Goal: Transaction & Acquisition: Book appointment/travel/reservation

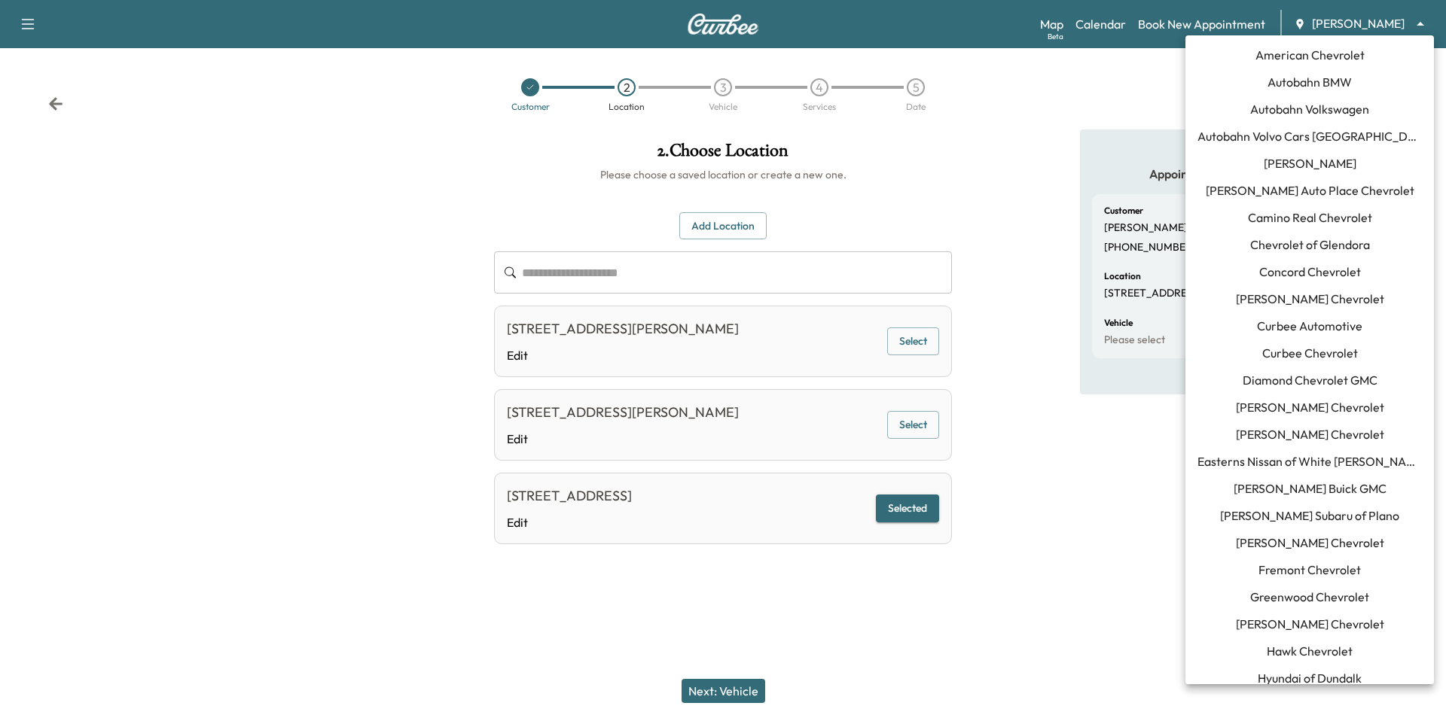
click at [1325, 24] on body "**********" at bounding box center [723, 360] width 1446 height 721
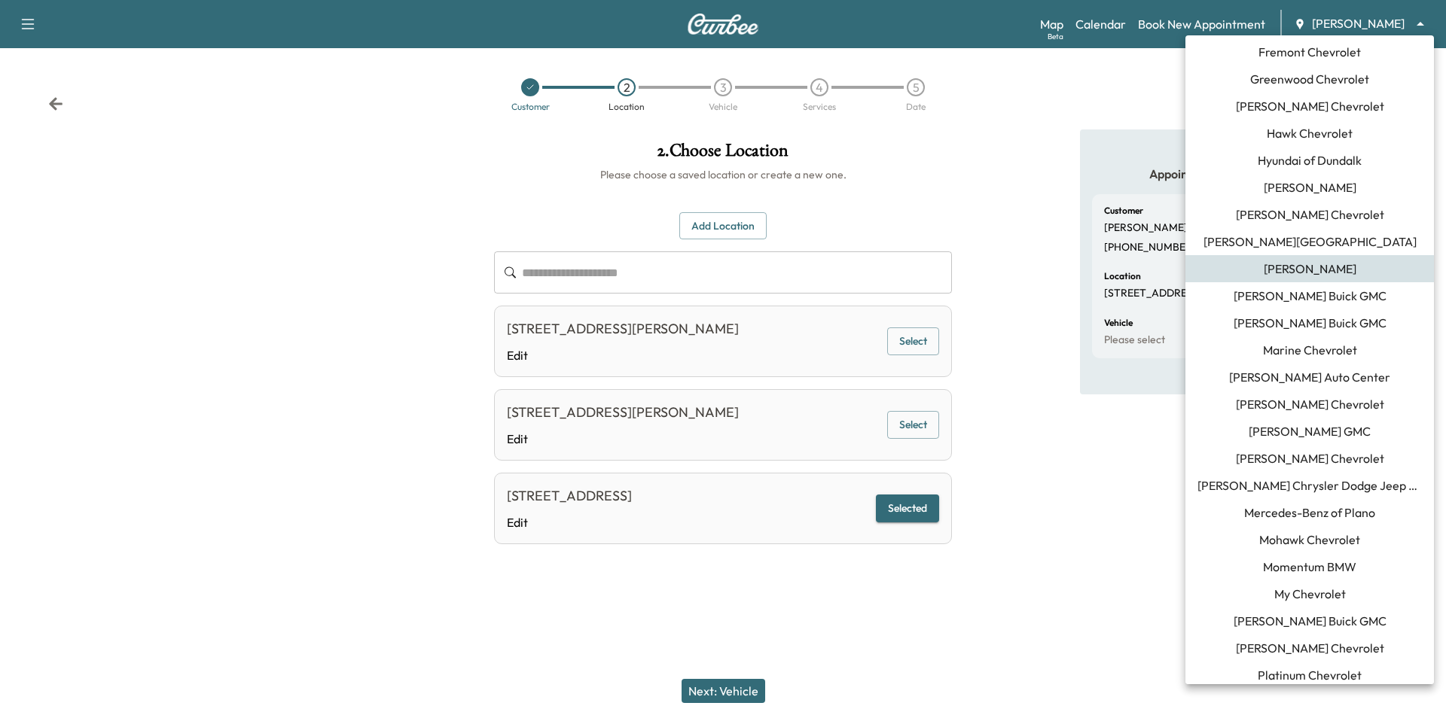
scroll to position [687, 0]
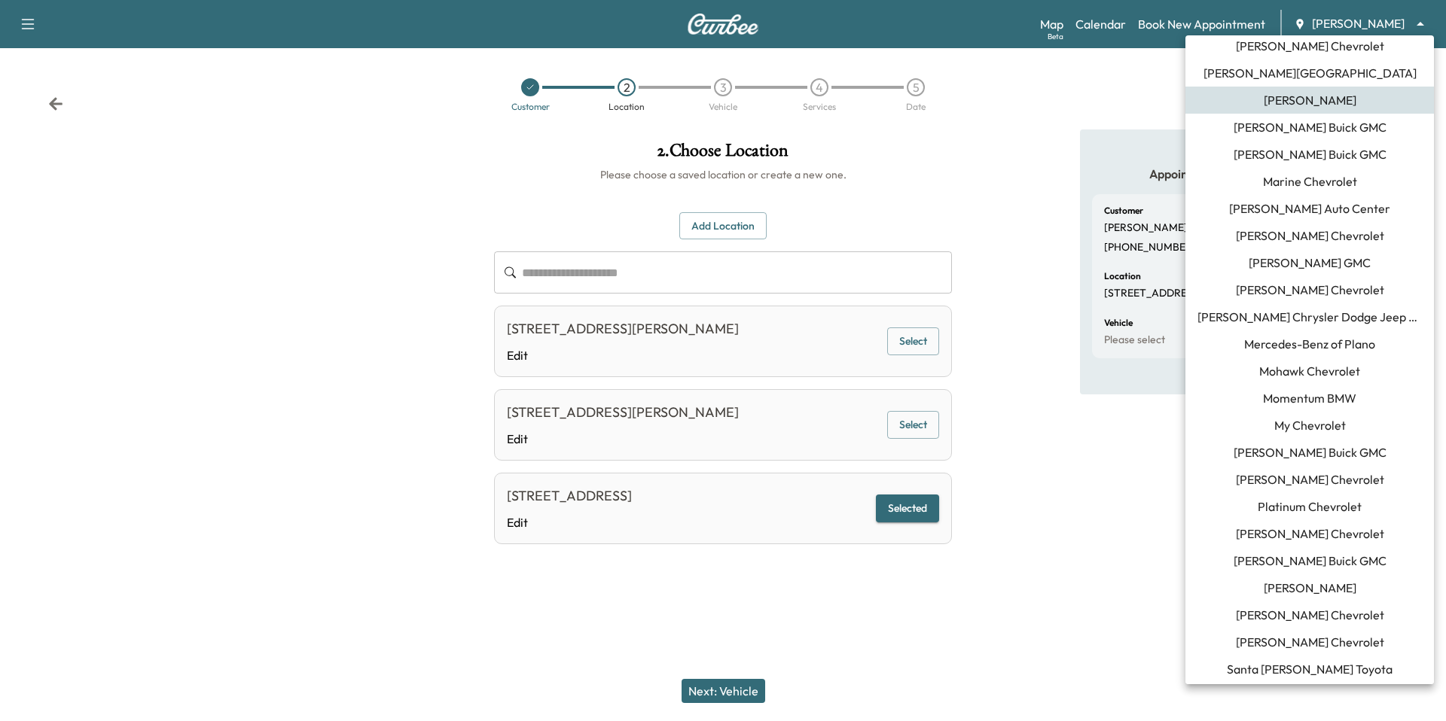
click at [1335, 383] on li "Mohawk Chevrolet" at bounding box center [1309, 371] width 248 height 27
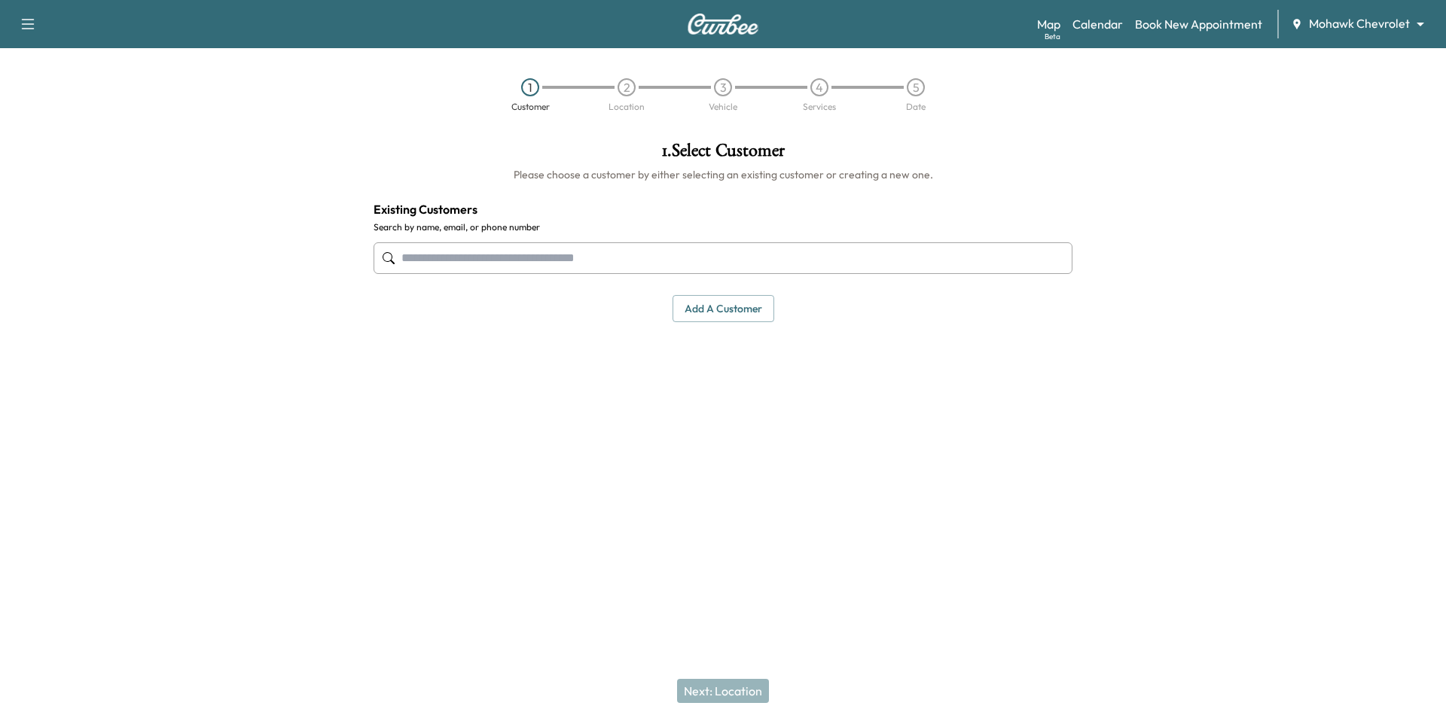
click at [1399, 38] on div "Map Beta Calendar Book New Appointment Mohawk Chevrolet ******** ​" at bounding box center [1235, 24] width 397 height 29
click at [1404, 23] on body "Support Log Out Map Beta Calendar Book New Appointment Mohawk Chevrolet *******…" at bounding box center [723, 360] width 1446 height 721
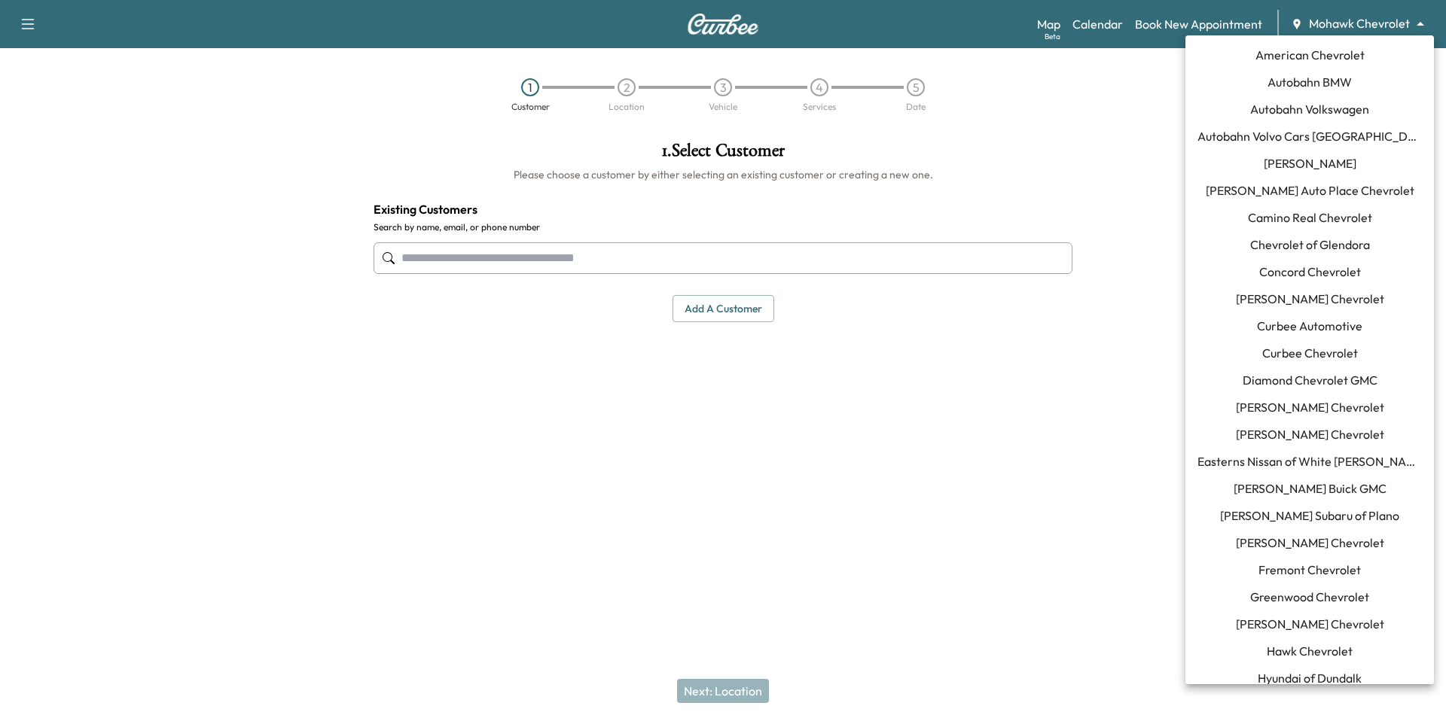
scroll to position [698, 0]
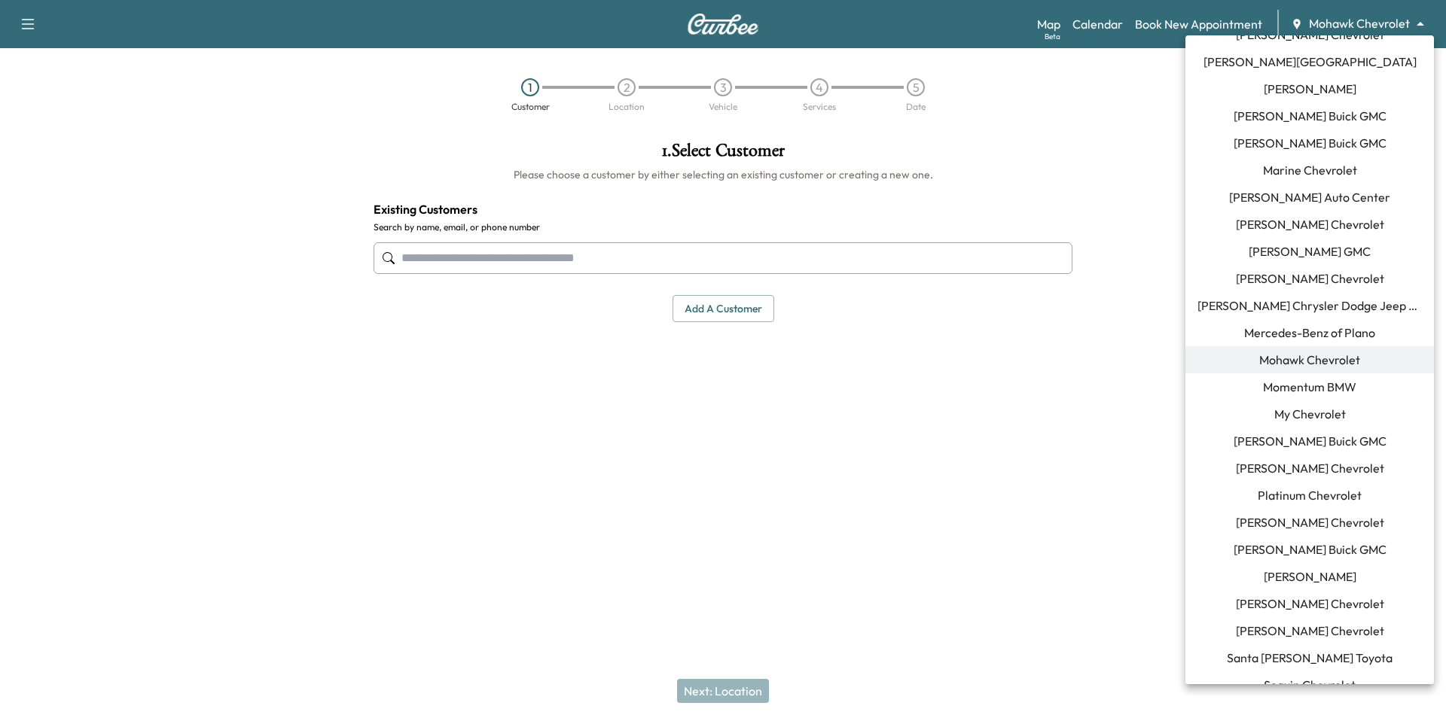
click at [1320, 387] on span "Momentum BMW" at bounding box center [1309, 387] width 93 height 18
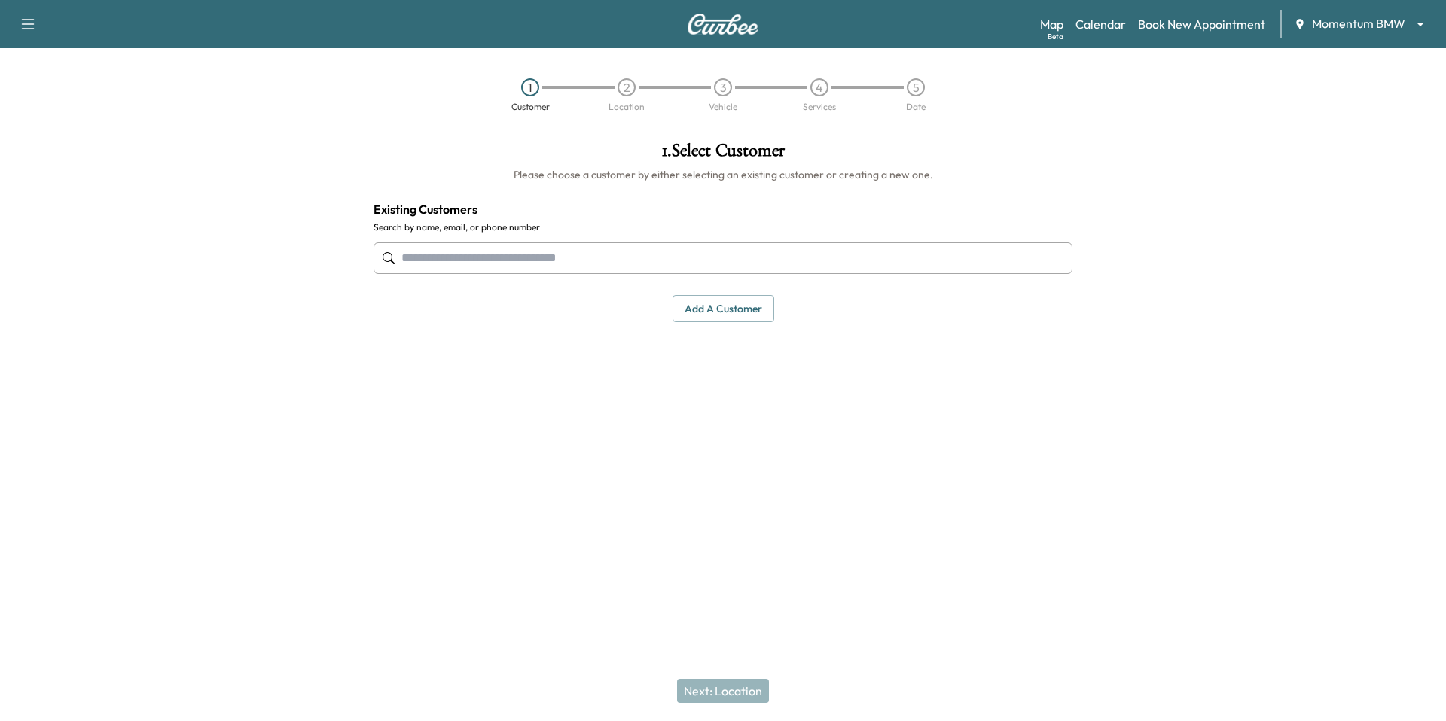
click at [662, 264] on input "text" at bounding box center [722, 258] width 699 height 32
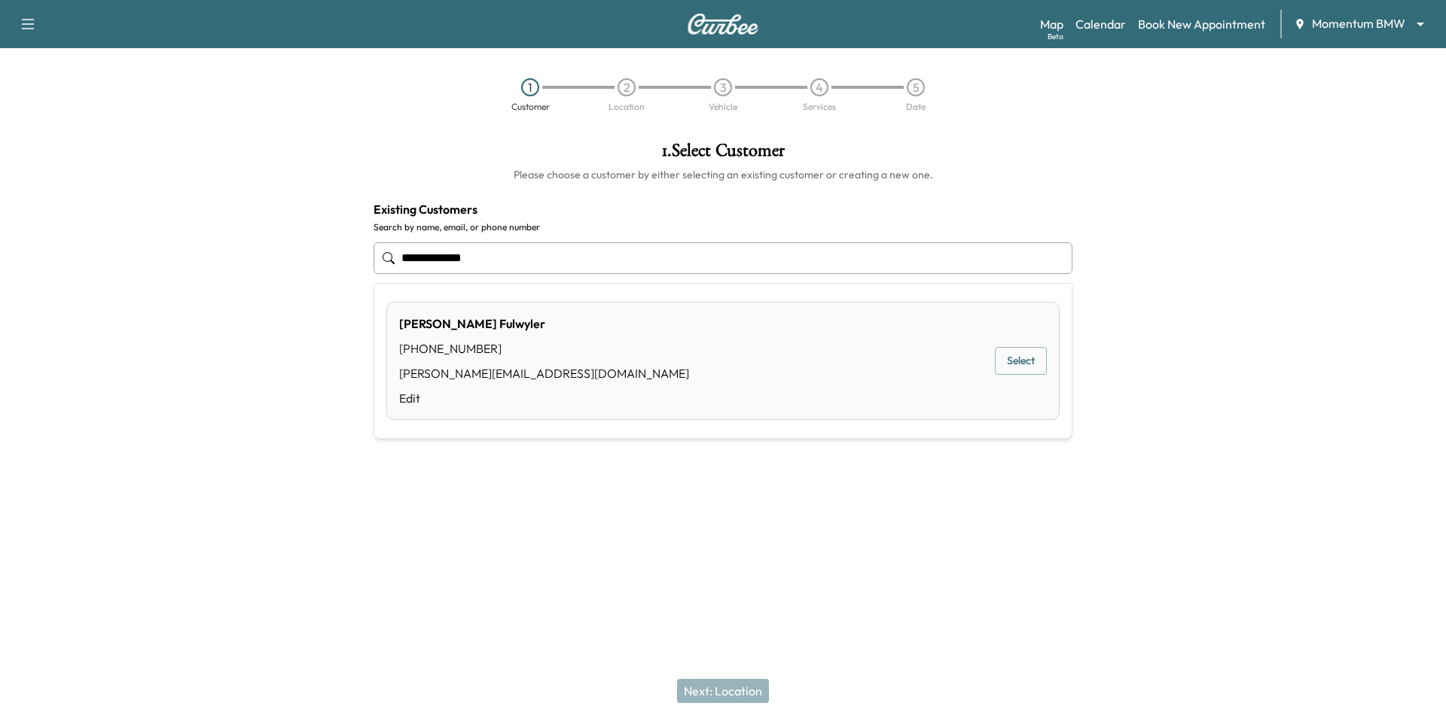
click at [1016, 349] on button "Select" at bounding box center [1021, 361] width 52 height 28
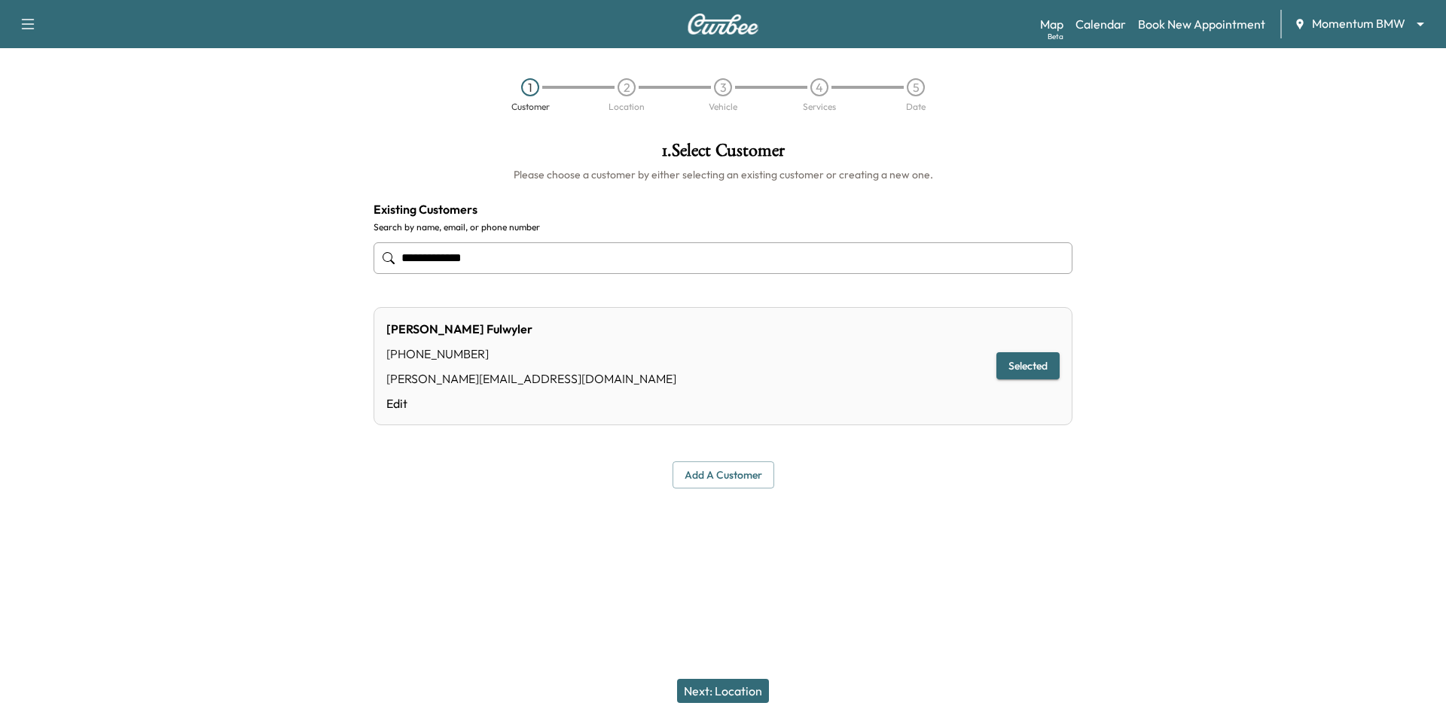
type input "**********"
drag, startPoint x: 742, startPoint y: 691, endPoint x: 745, endPoint y: 679, distance: 12.4
click at [742, 690] on button "Next: Location" at bounding box center [723, 691] width 92 height 24
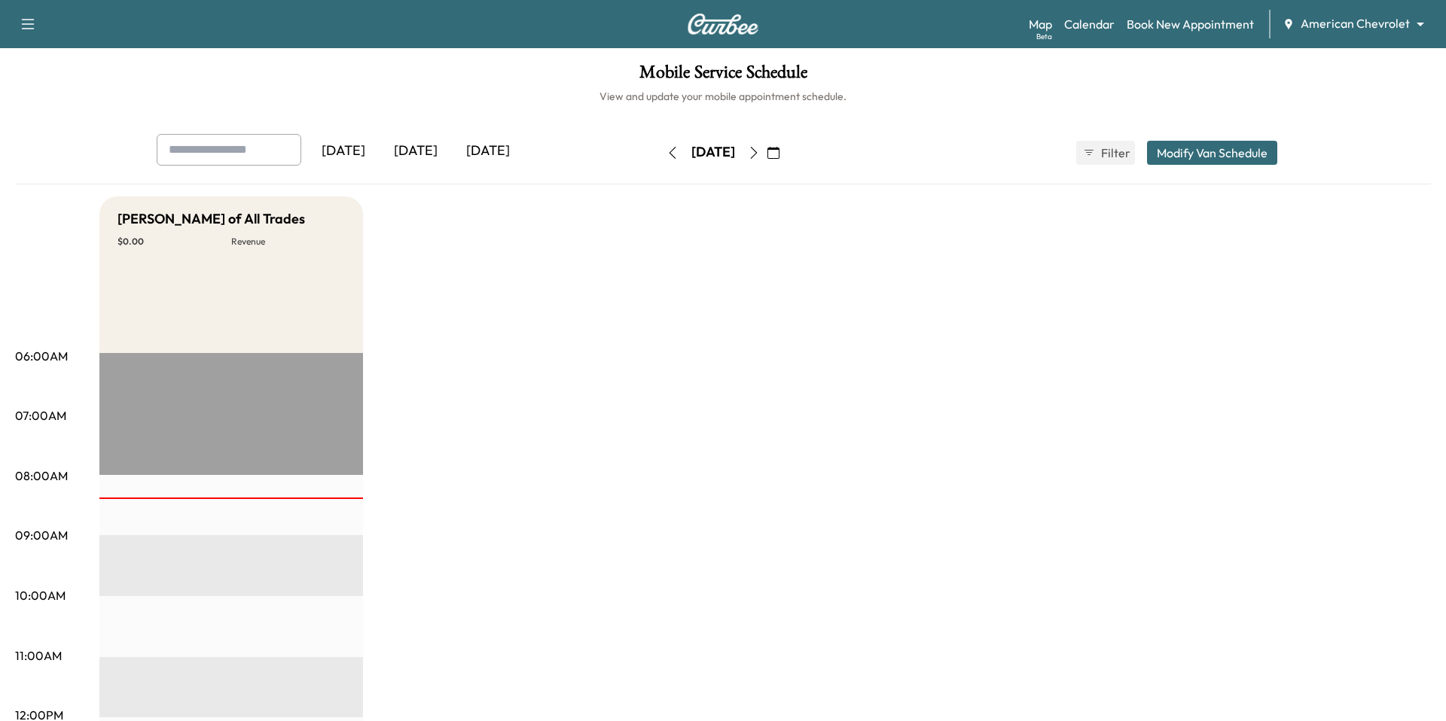
click at [1414, 22] on body "Support Log Out Map Beta Calendar Book New Appointment American Chevrolet *****…" at bounding box center [723, 360] width 1446 height 721
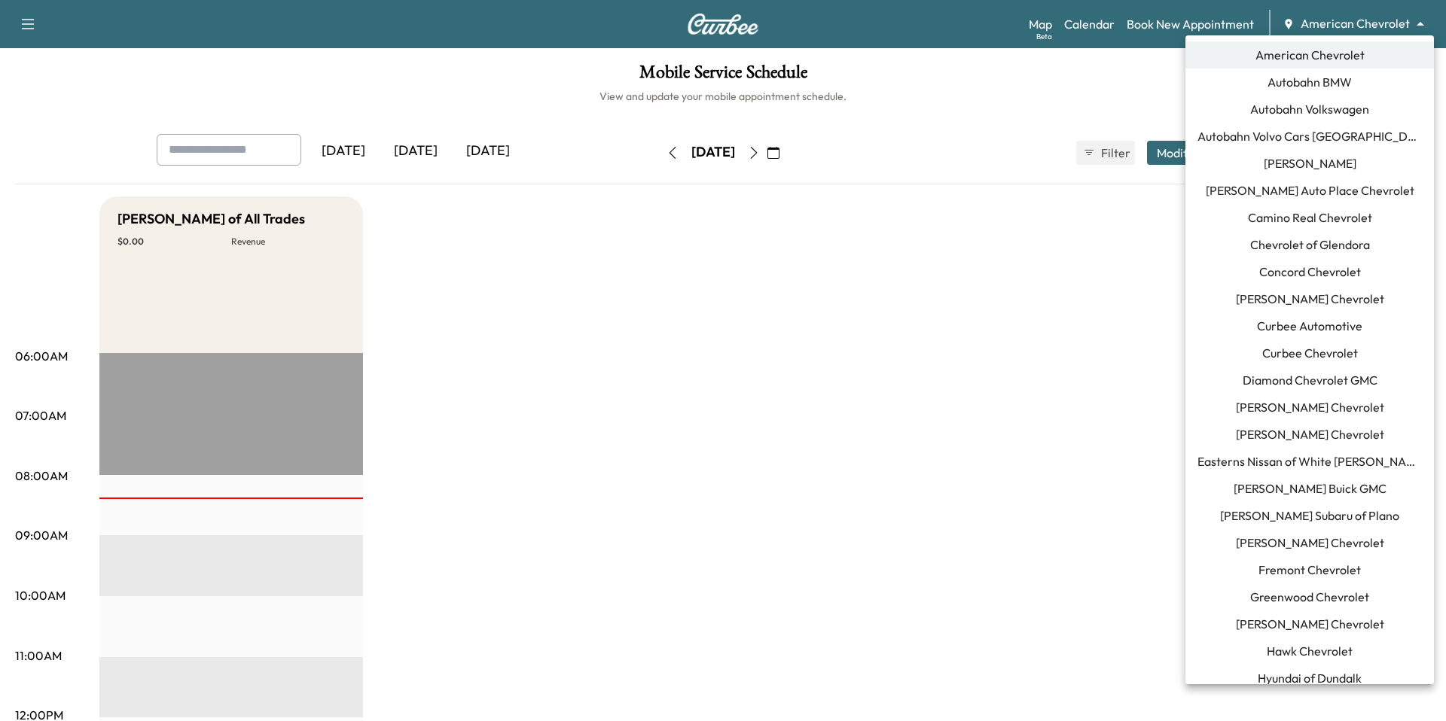
click at [1097, 301] on div at bounding box center [723, 360] width 1446 height 721
click at [1330, 23] on body "Support Log Out Map Beta Calendar Book New Appointment American Chevrolet *****…" at bounding box center [723, 360] width 1446 height 721
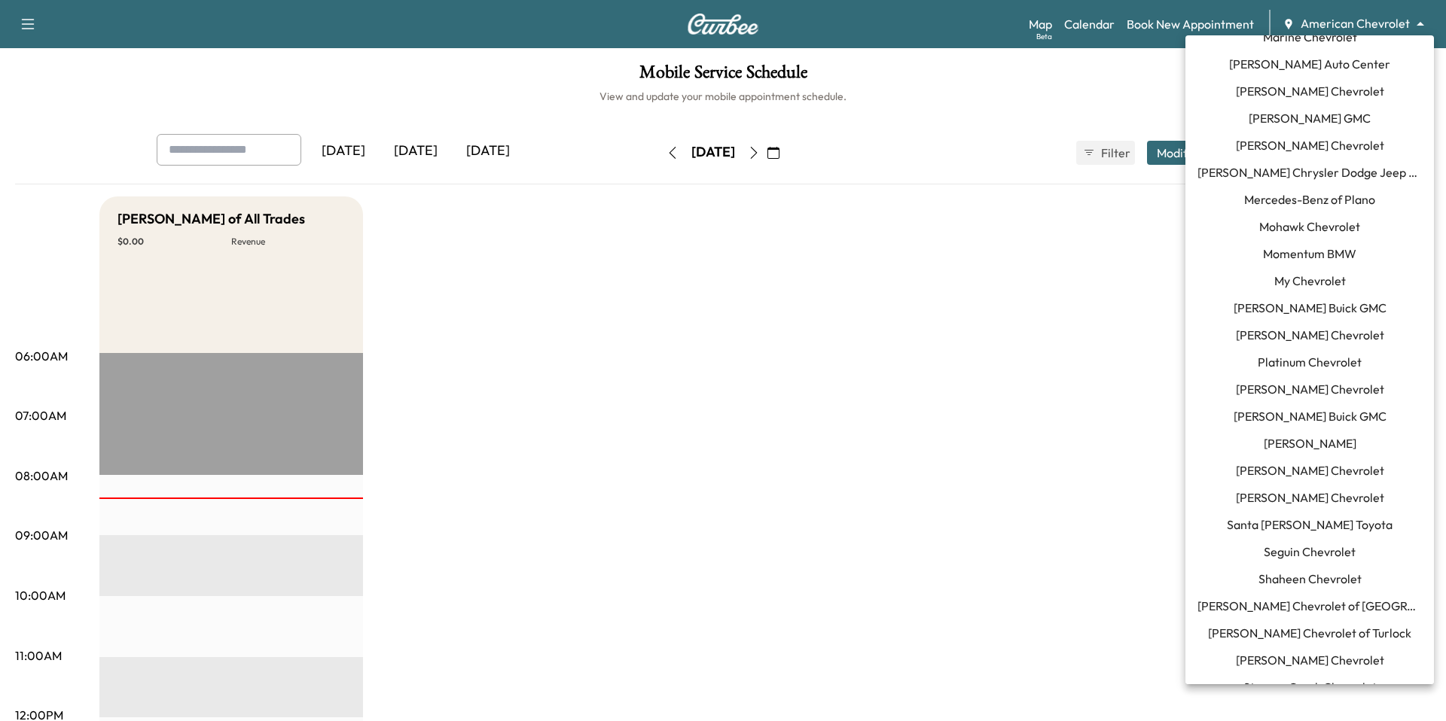
scroll to position [801, 0]
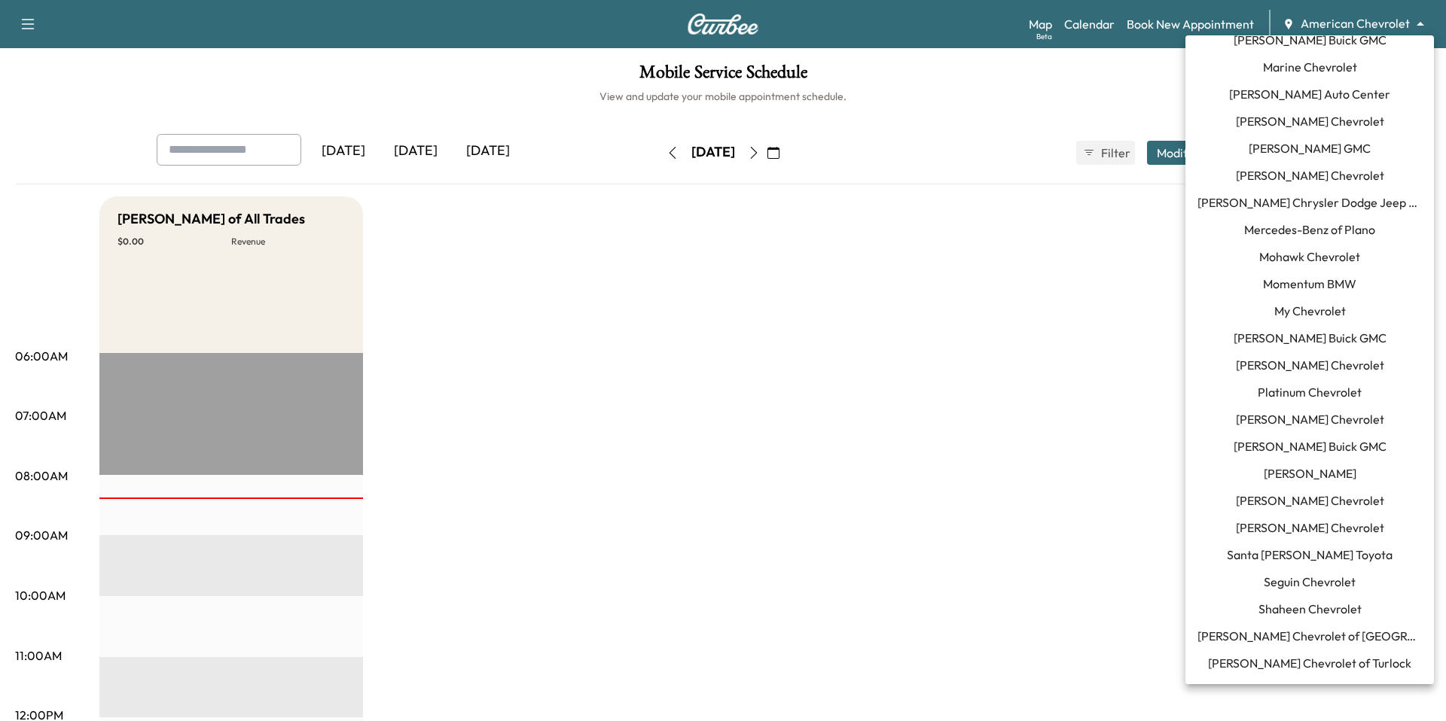
click at [1340, 272] on li "Momentum BMW" at bounding box center [1309, 283] width 248 height 27
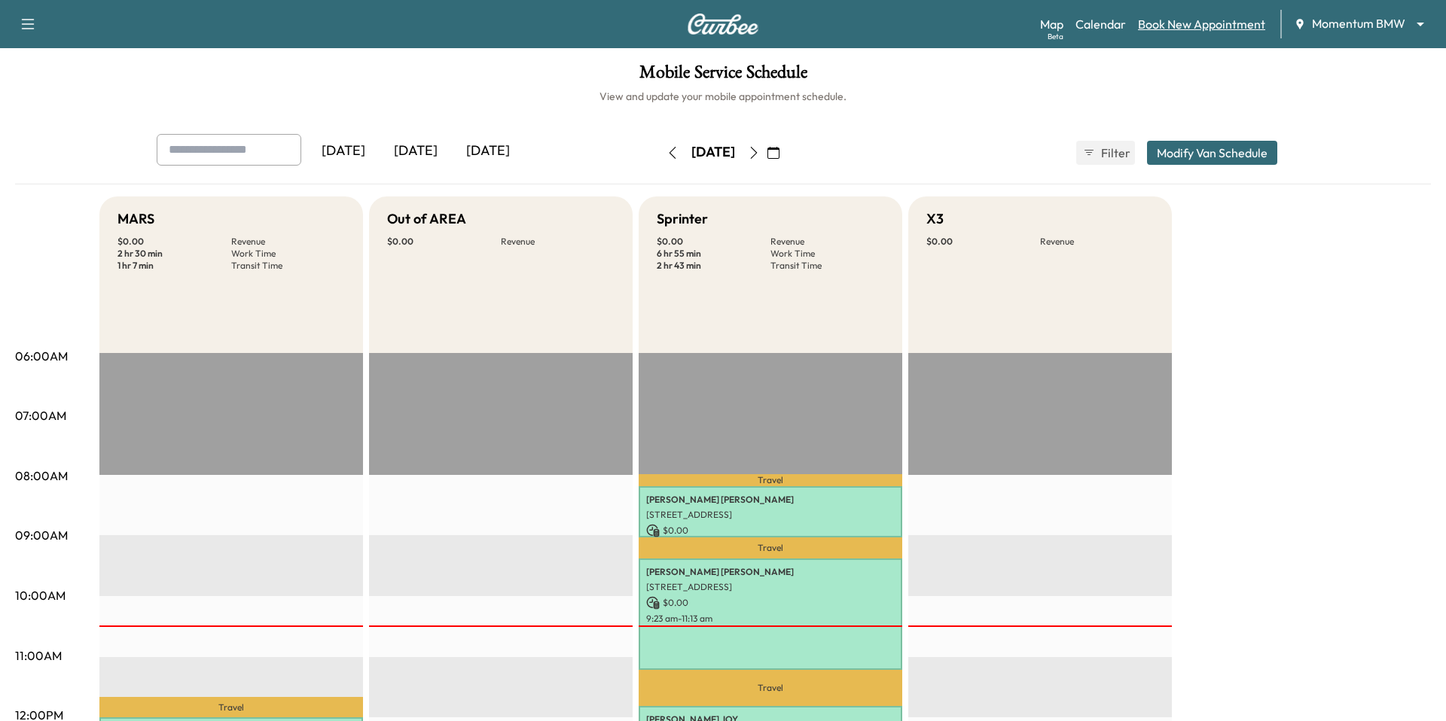
click at [1216, 16] on link "Book New Appointment" at bounding box center [1201, 24] width 127 height 18
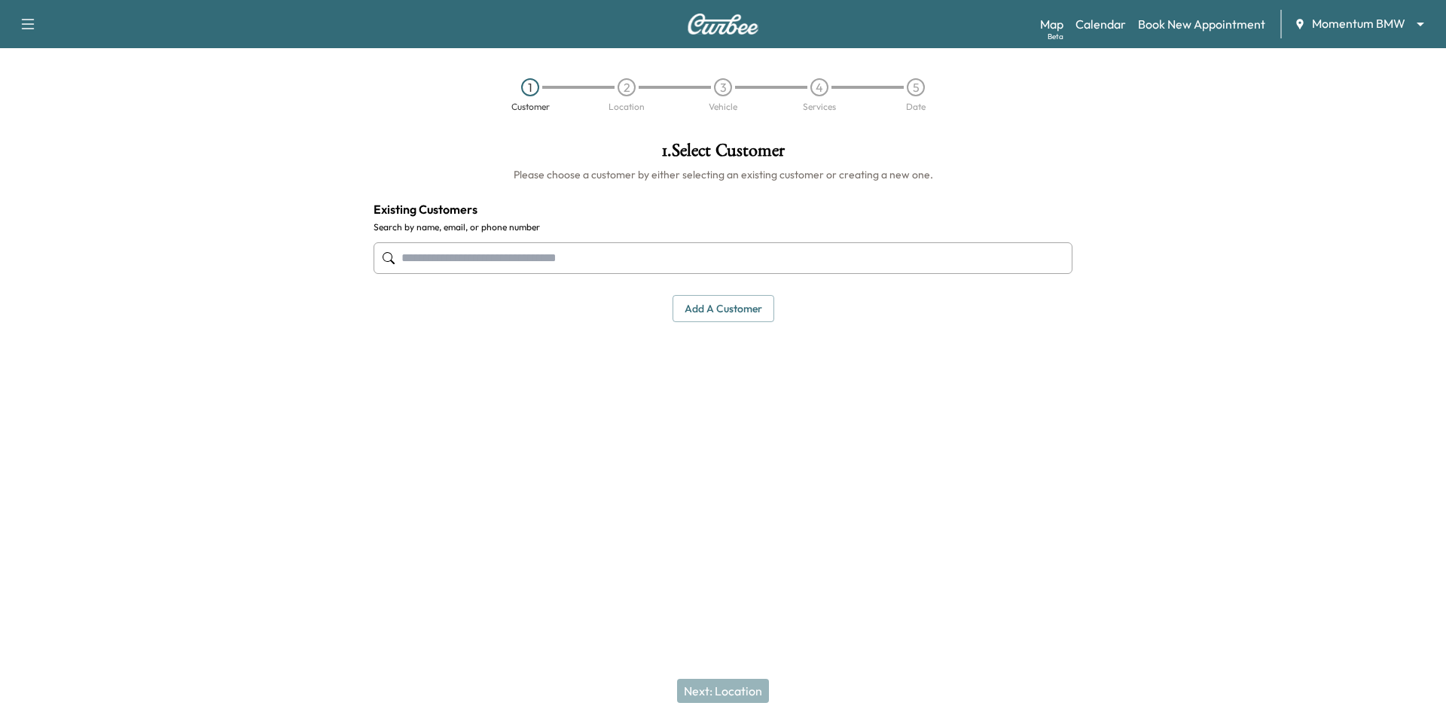
click at [621, 264] on input "text" at bounding box center [722, 258] width 699 height 32
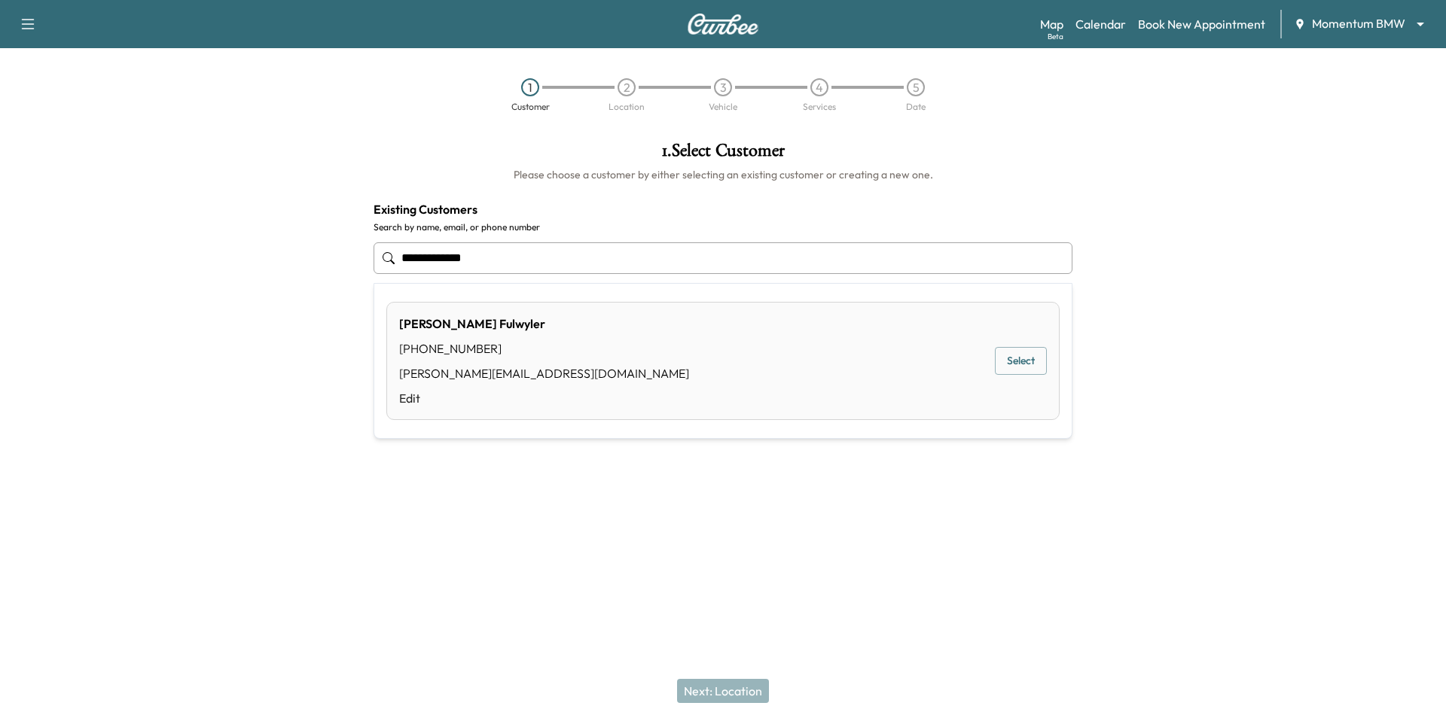
click at [1040, 343] on div "Paul Fulwyler (661) 477-9974 paul@curbee.com Edit Select" at bounding box center [722, 361] width 673 height 118
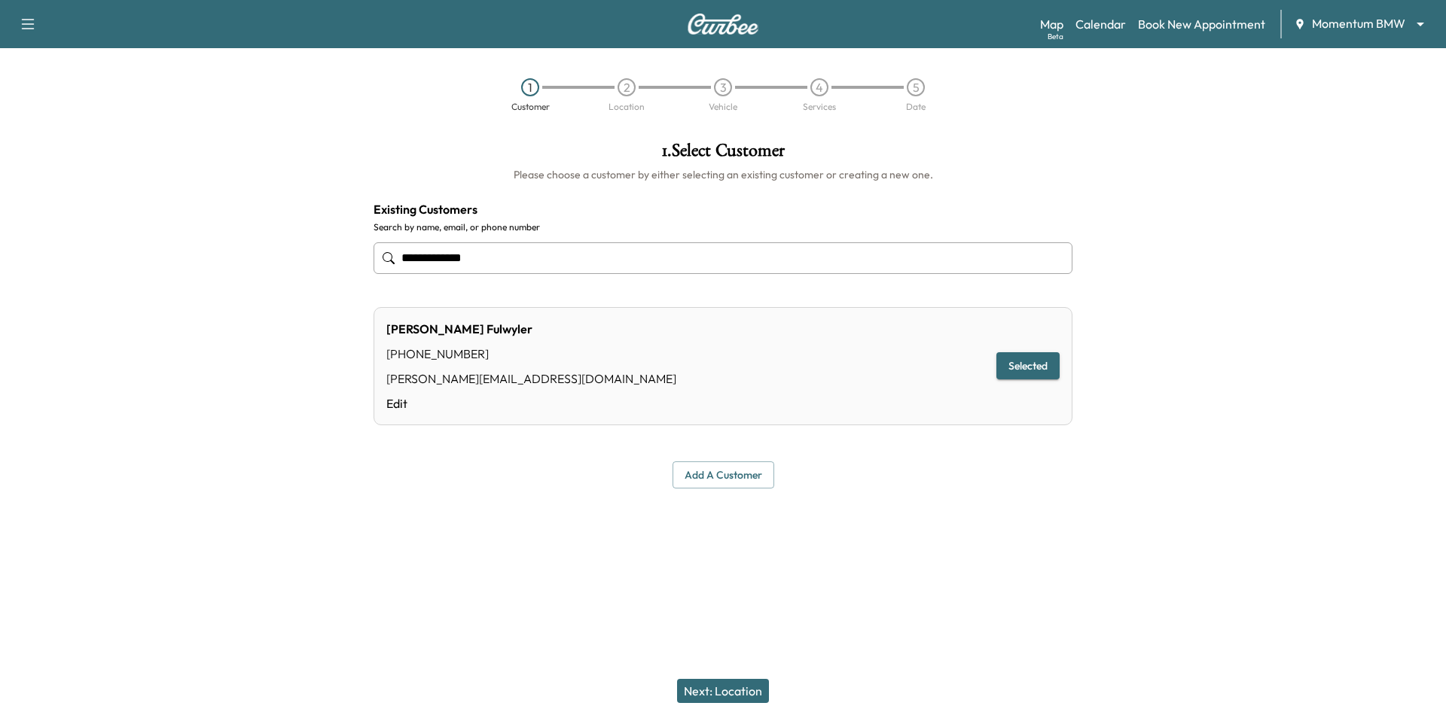
type input "**********"
click at [746, 675] on div "Next: Location" at bounding box center [723, 691] width 1446 height 60
click at [745, 702] on button "Next: Location" at bounding box center [723, 691] width 92 height 24
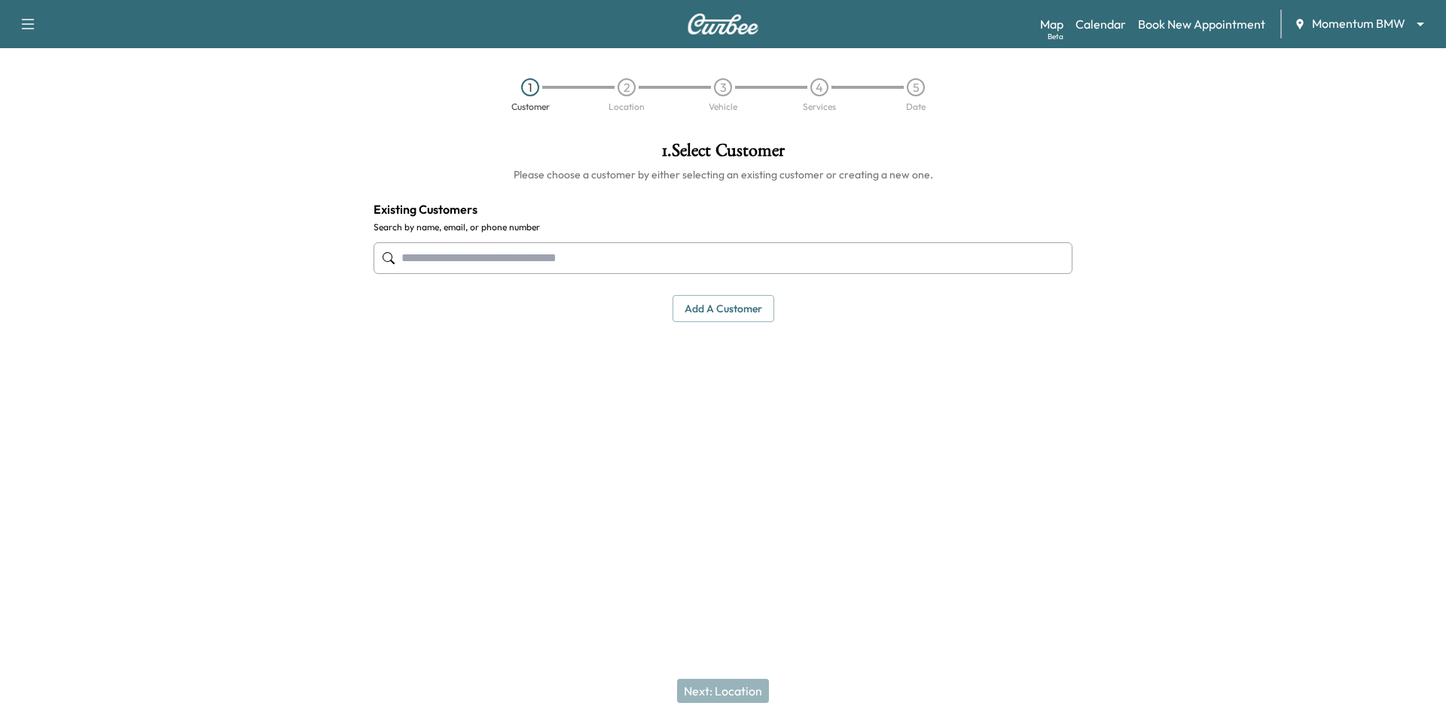
click at [613, 249] on input "text" at bounding box center [722, 258] width 699 height 32
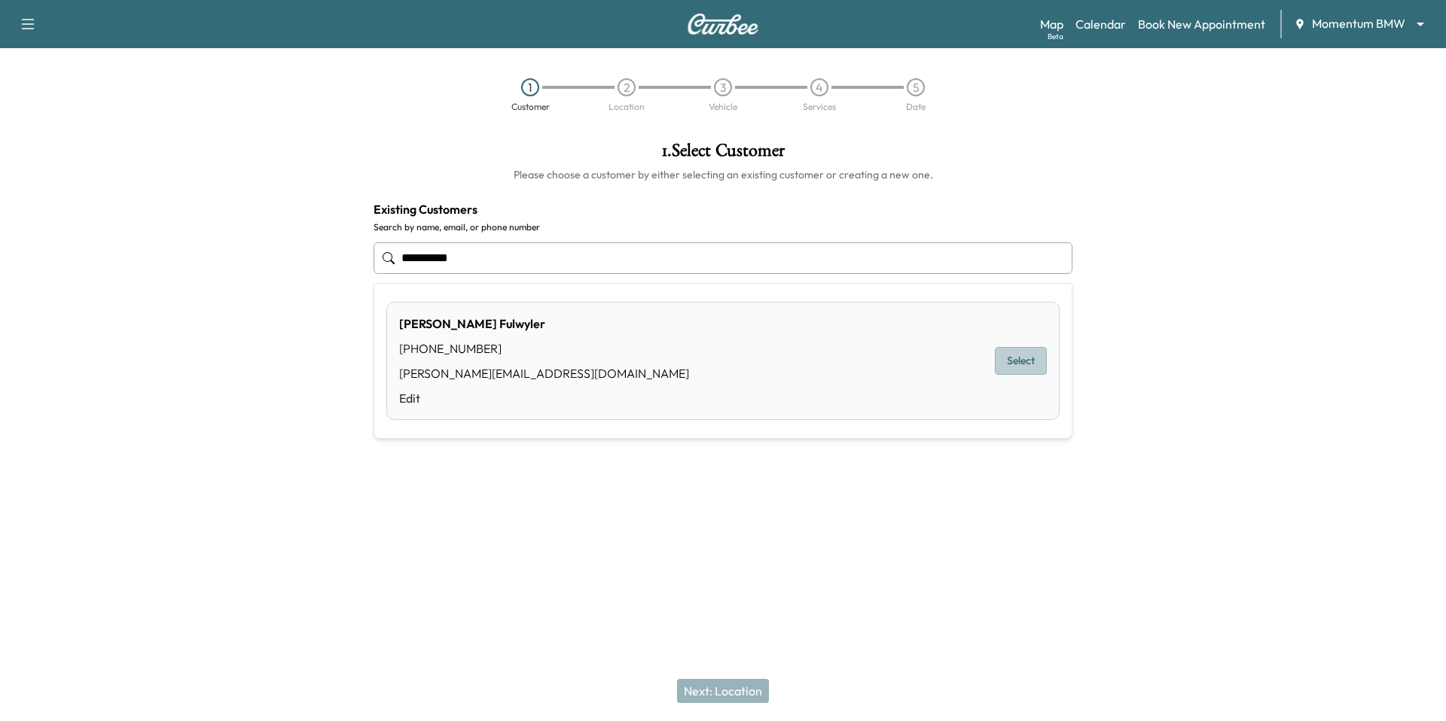
click at [1032, 367] on button "Select" at bounding box center [1021, 361] width 52 height 28
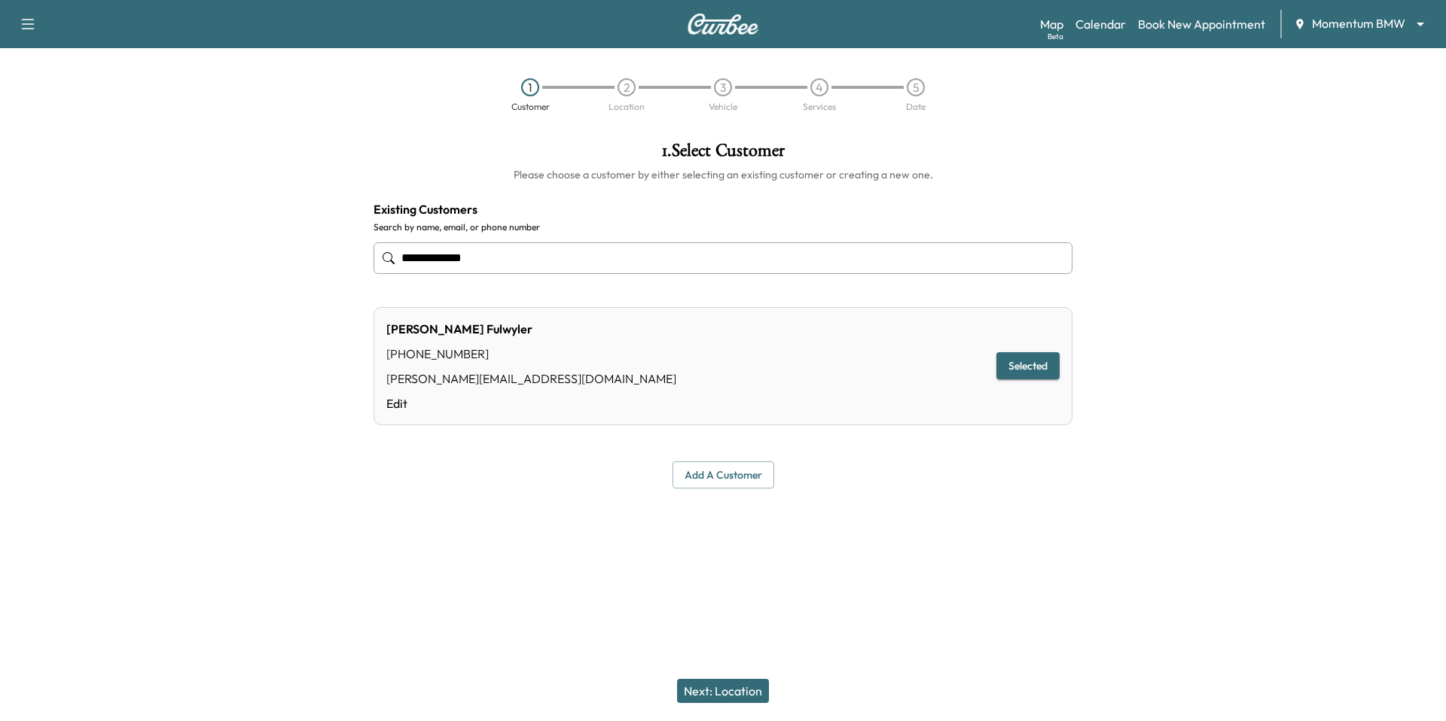
type input "**********"
click at [701, 697] on button "Next: Location" at bounding box center [723, 691] width 92 height 24
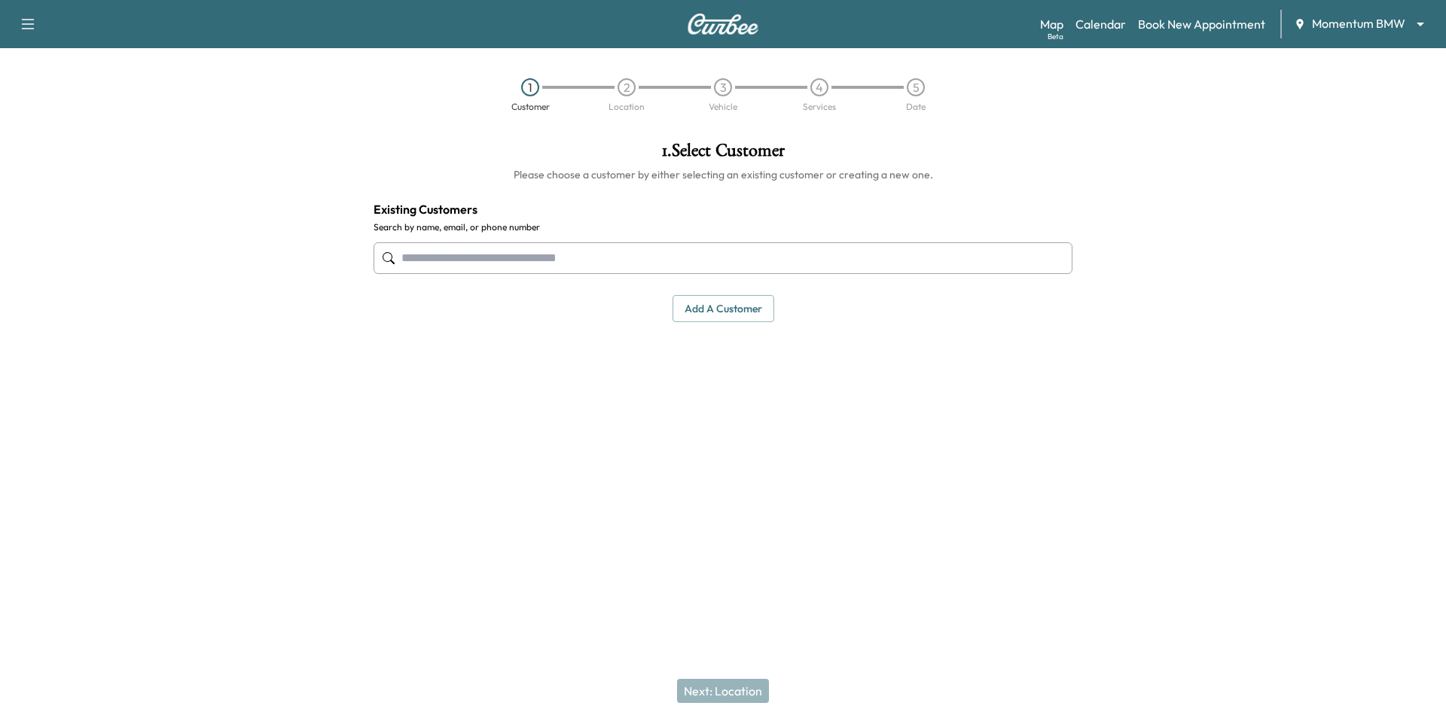
click at [1364, 20] on body "Support Log Out Map Beta Calendar Book New Appointment Momentum BMW ******** ​ …" at bounding box center [723, 360] width 1446 height 721
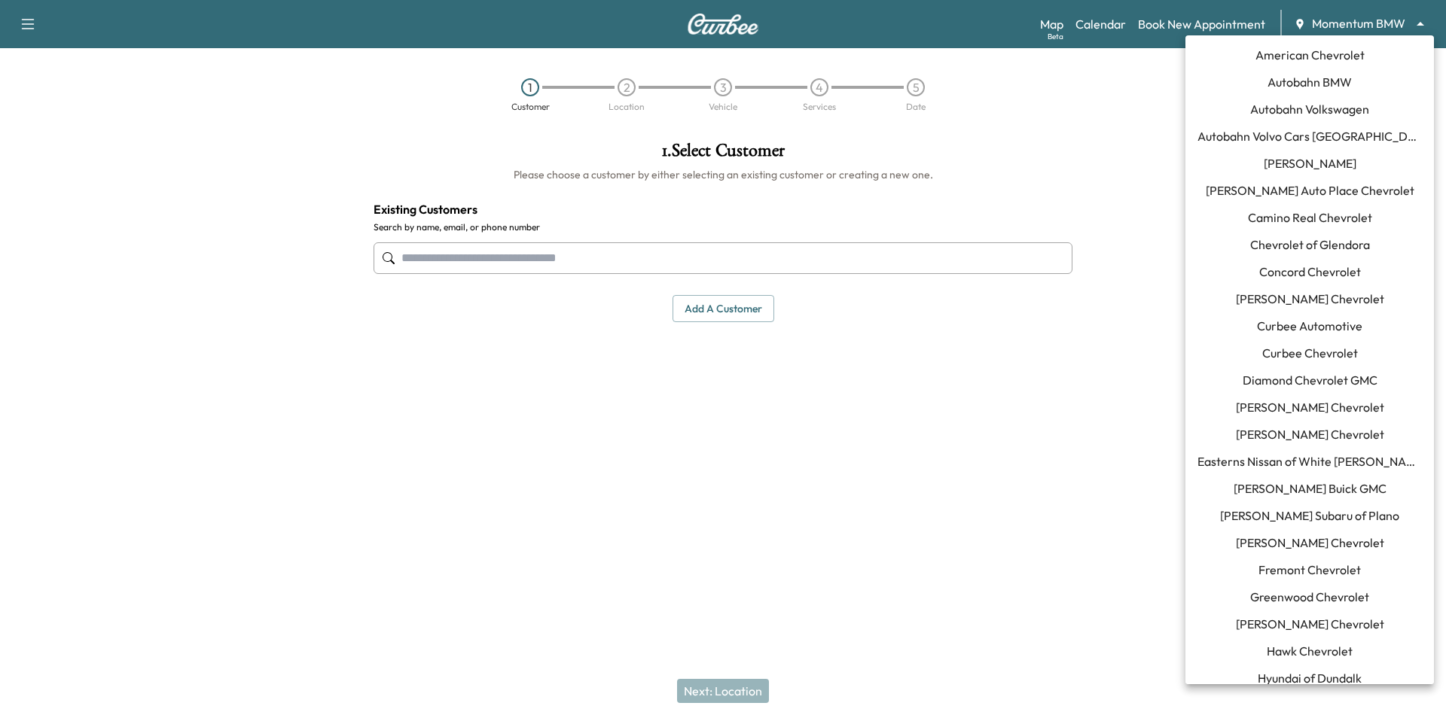
scroll to position [725, 0]
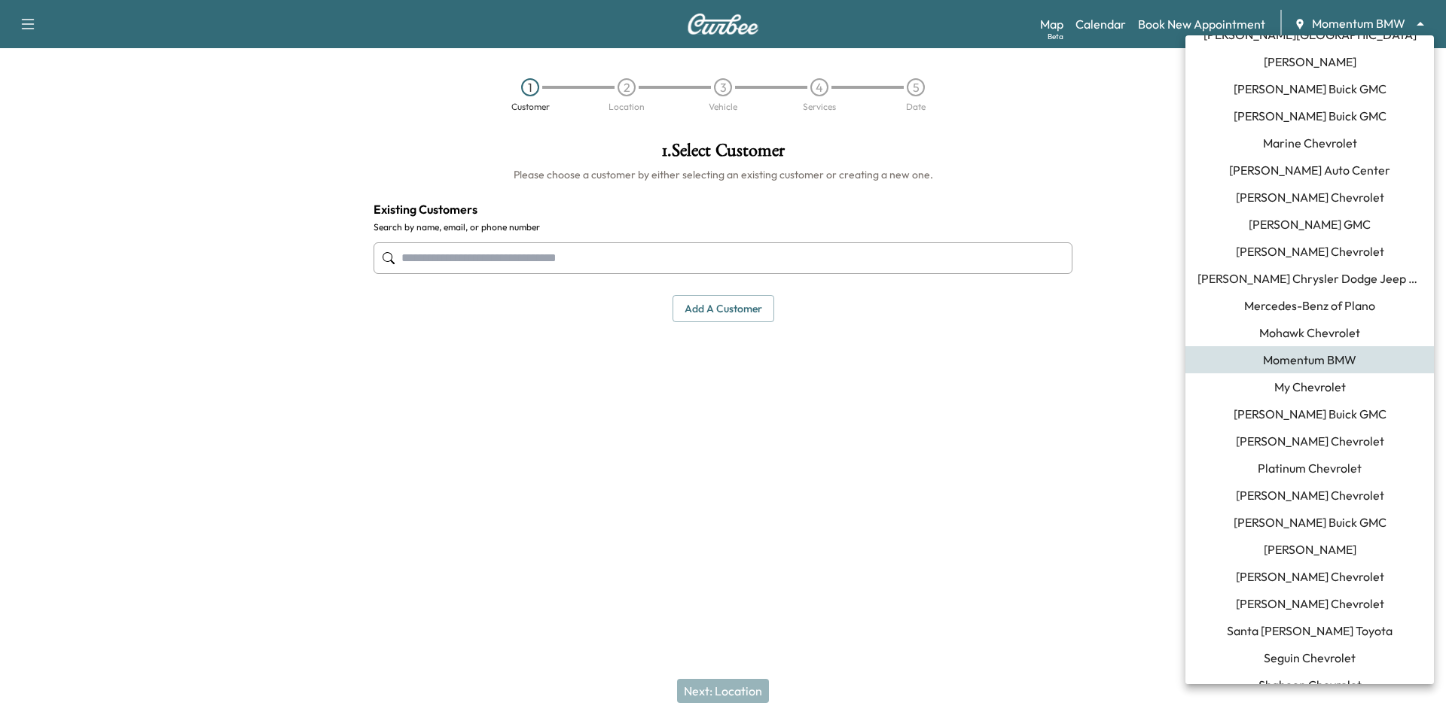
click at [1090, 145] on div at bounding box center [723, 360] width 1446 height 721
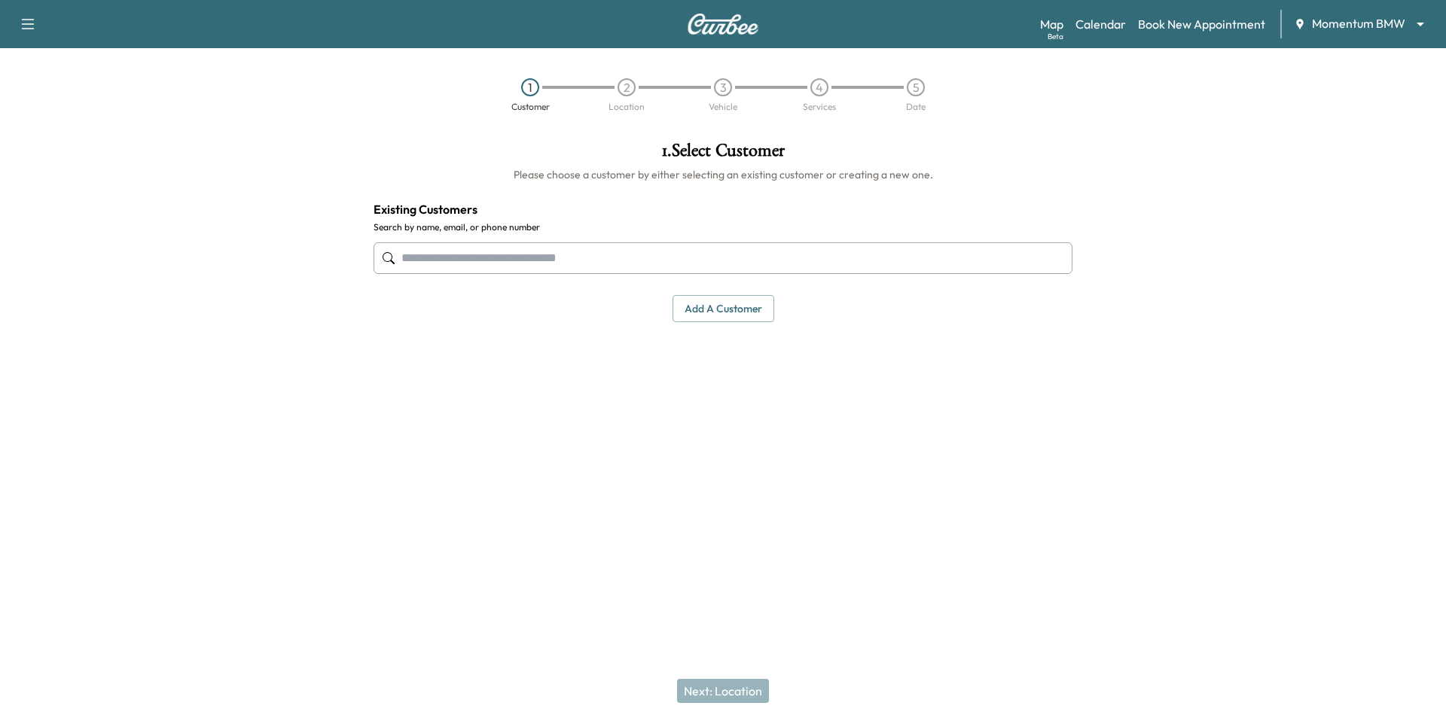
click at [798, 259] on input "text" at bounding box center [722, 258] width 699 height 32
click at [1194, 26] on link "Book New Appointment" at bounding box center [1201, 24] width 127 height 18
click at [1093, 28] on link "Calendar" at bounding box center [1100, 24] width 50 height 18
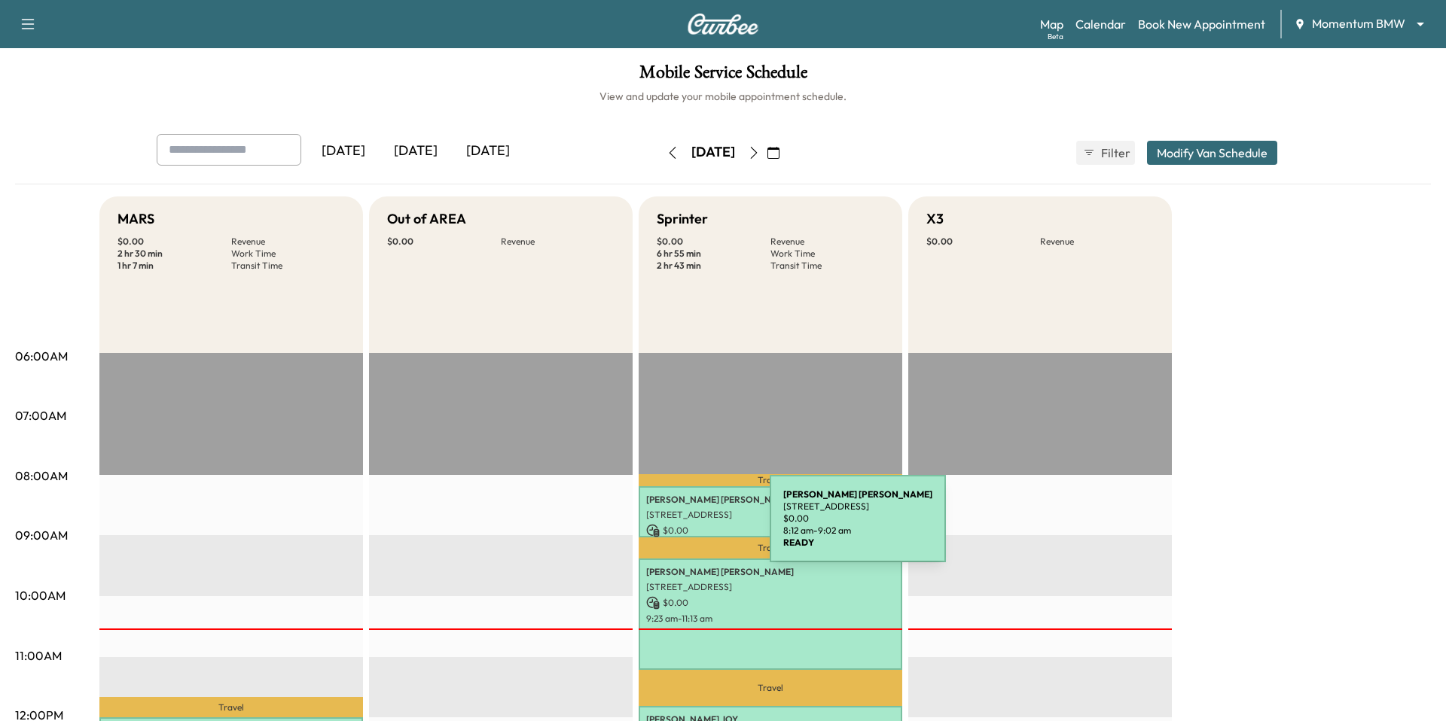
scroll to position [517, 0]
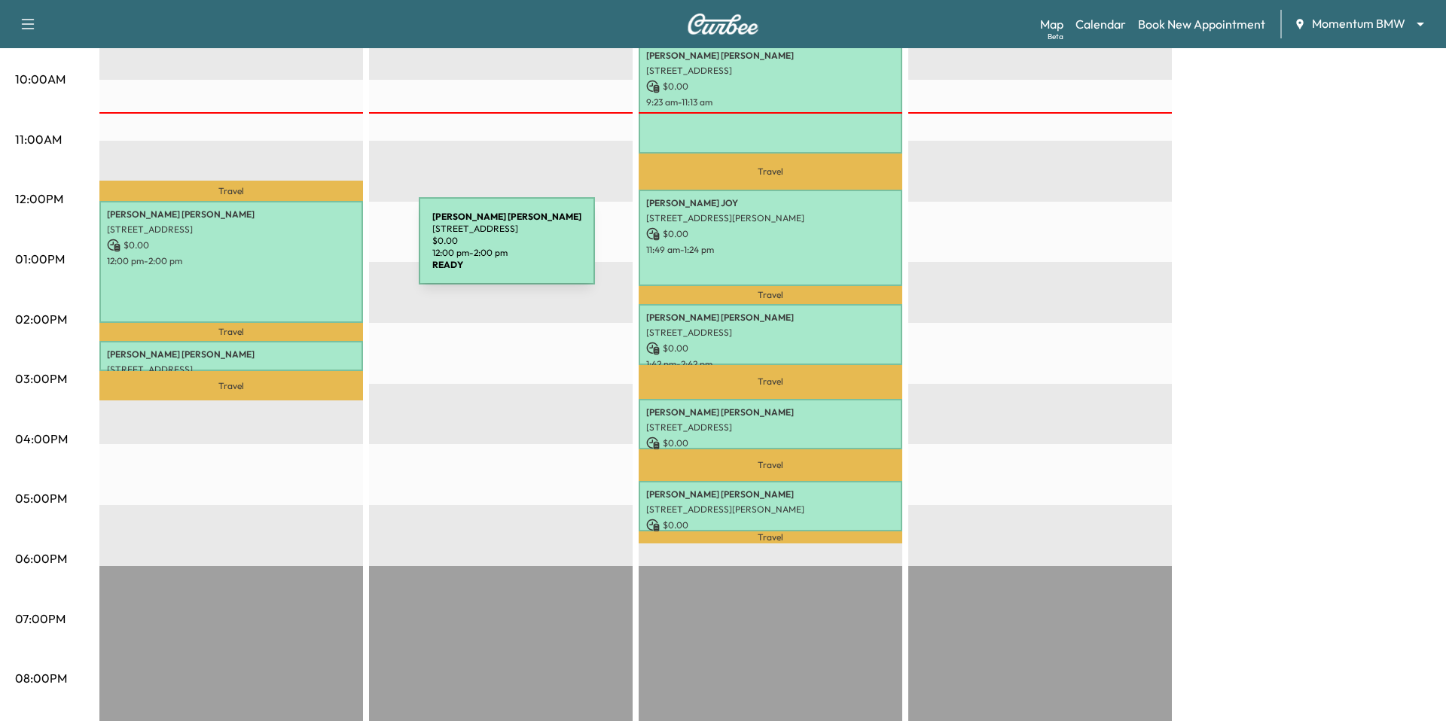
click at [305, 250] on p "$ 0.00" at bounding box center [231, 246] width 248 height 14
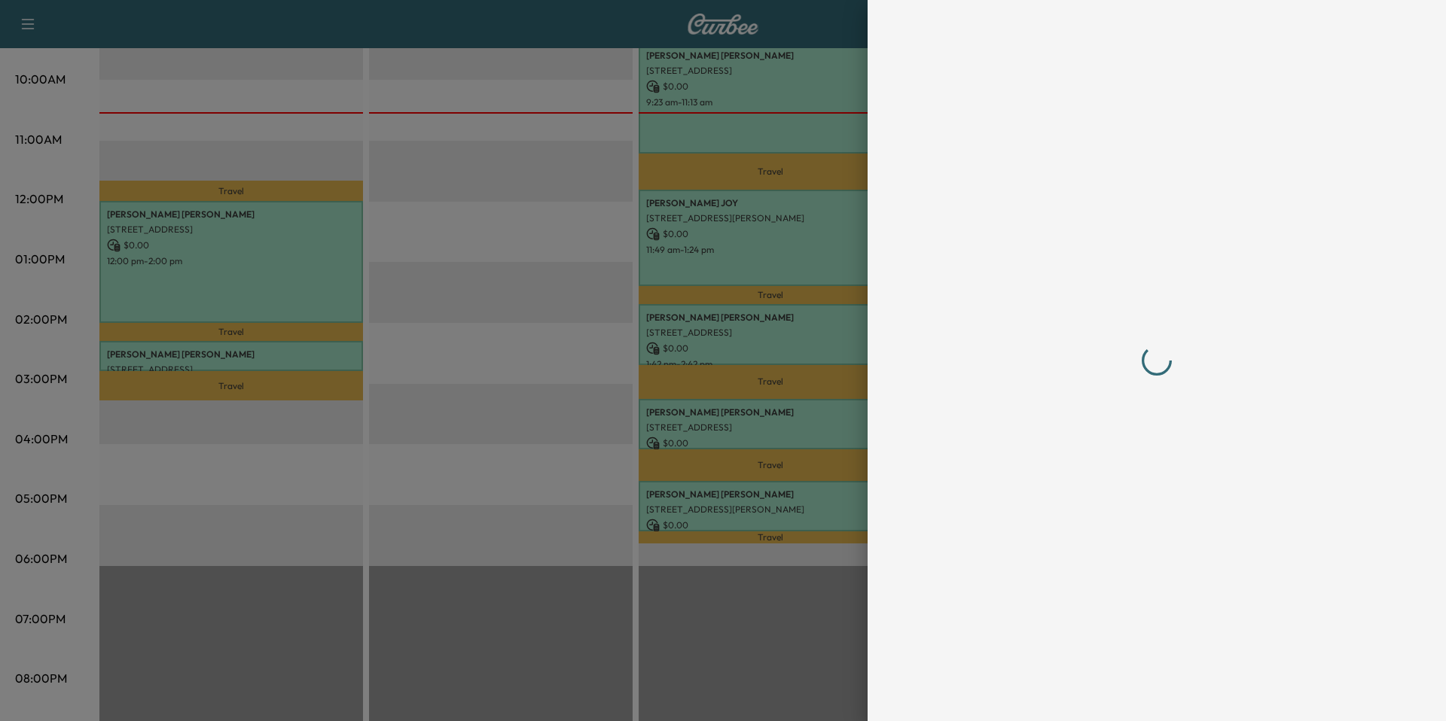
scroll to position [0, 0]
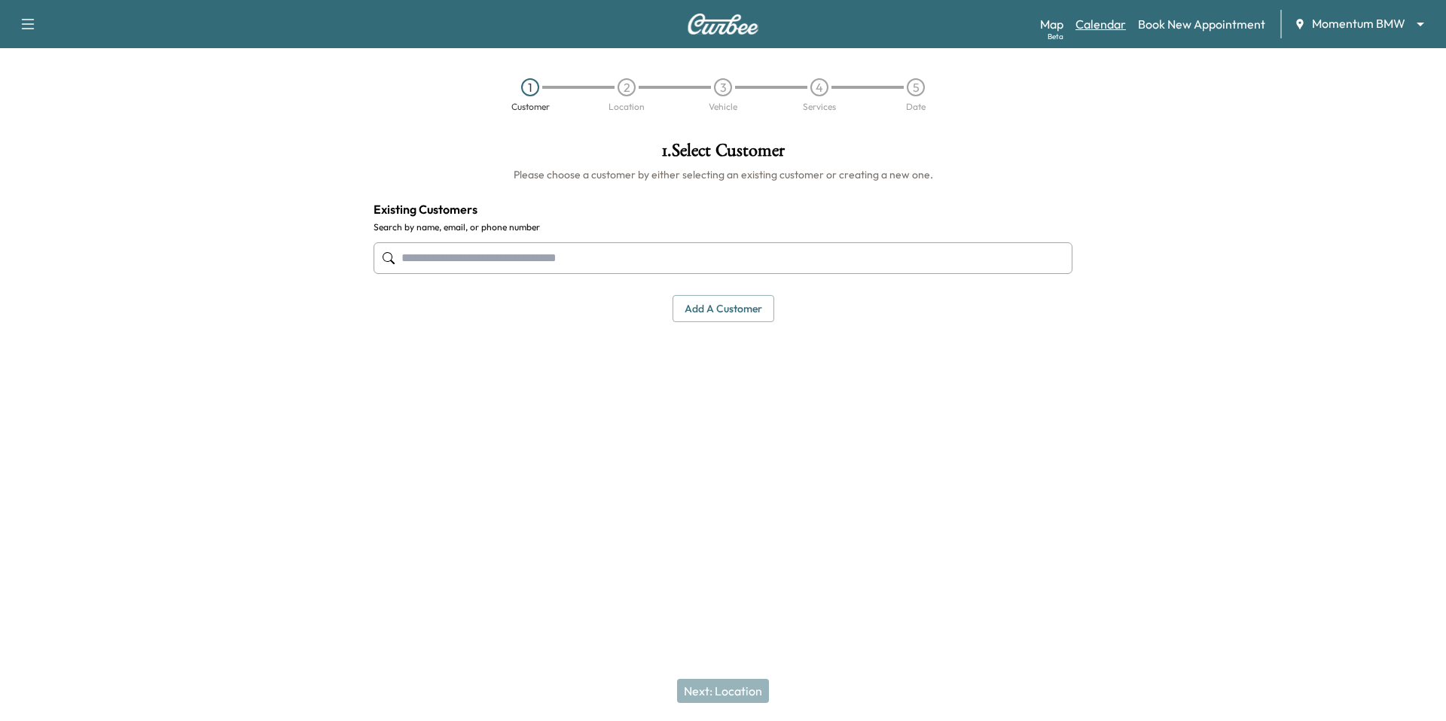
click at [1105, 17] on link "Calendar" at bounding box center [1100, 24] width 50 height 18
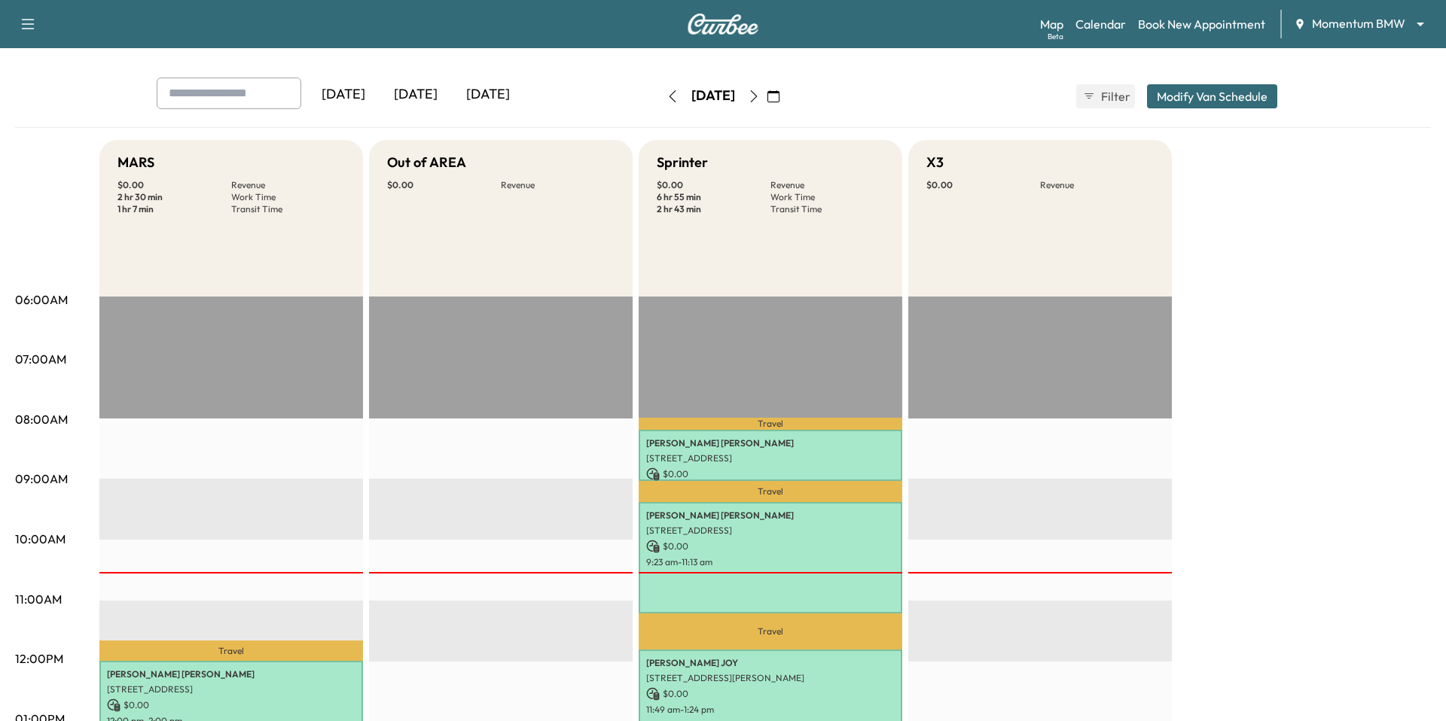
scroll to position [44, 0]
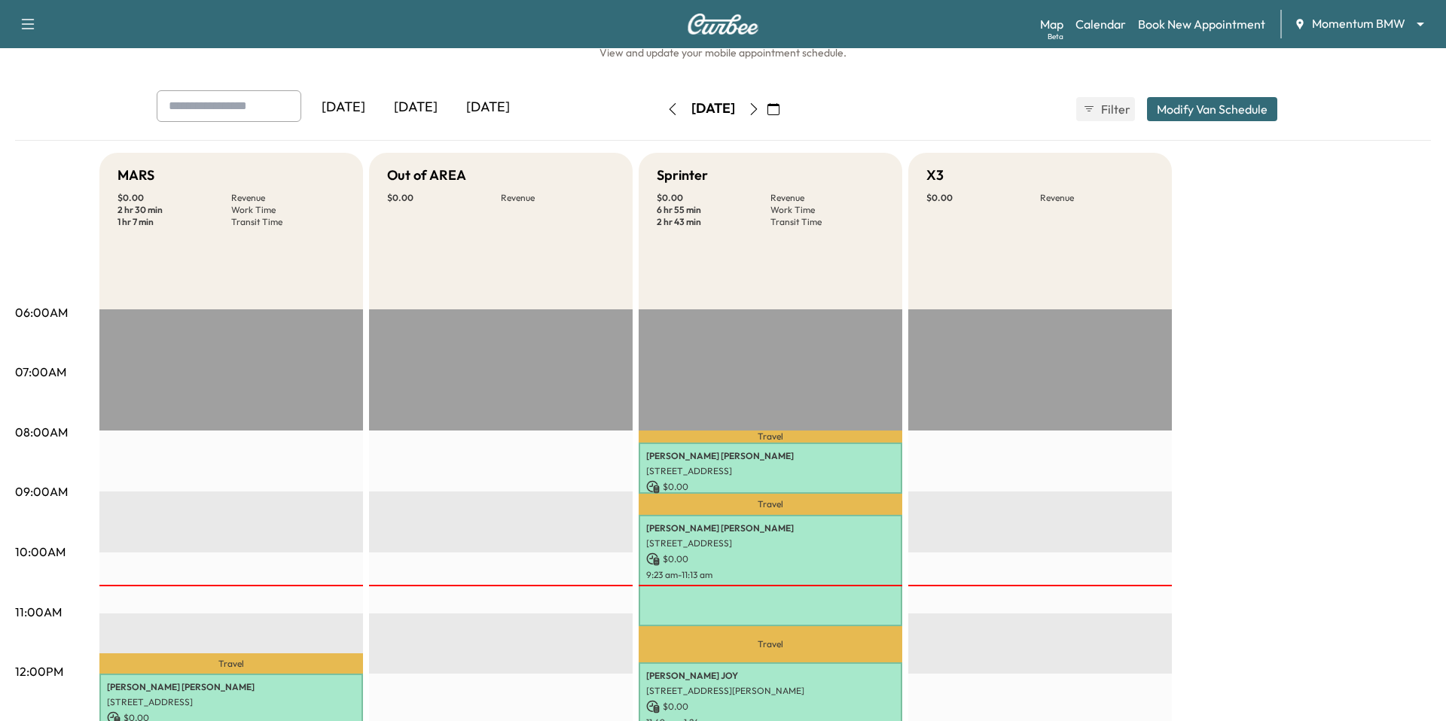
click at [760, 103] on icon "button" at bounding box center [754, 109] width 12 height 12
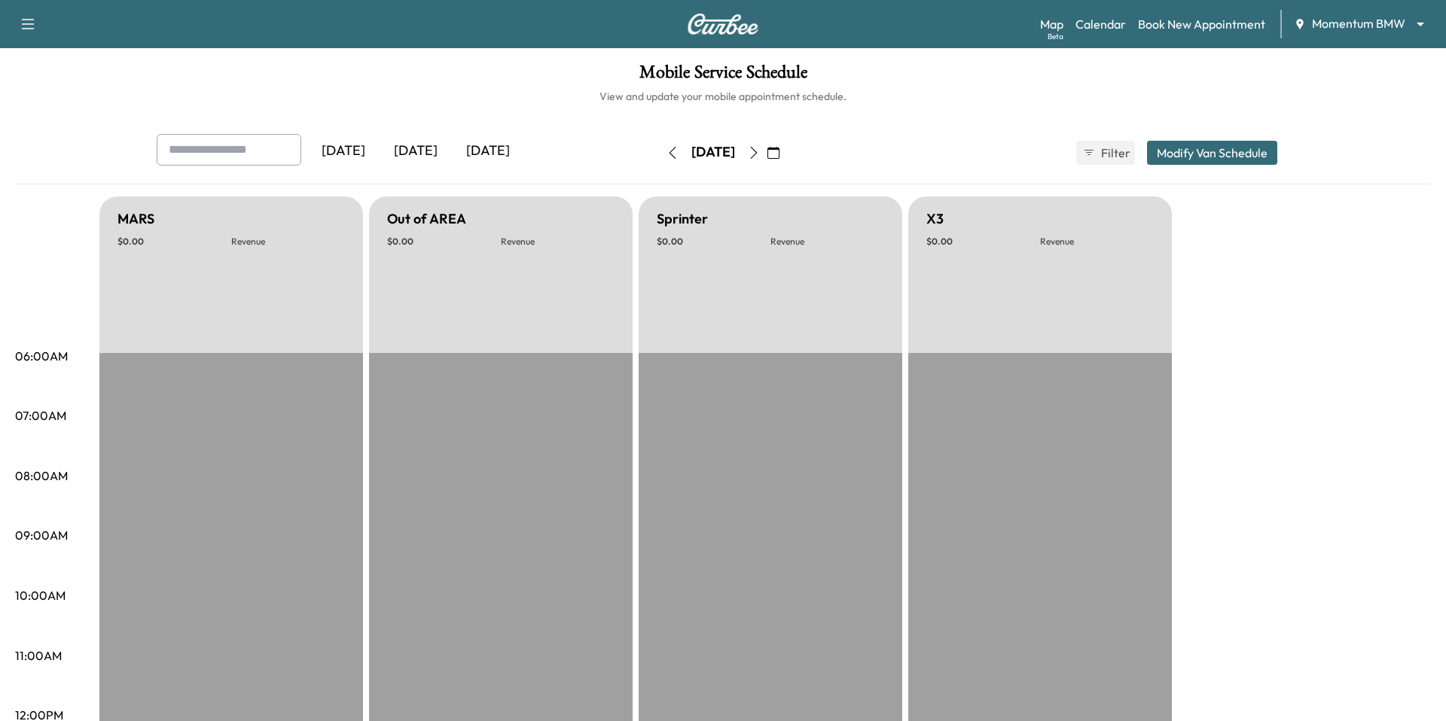
click at [760, 157] on icon "button" at bounding box center [754, 153] width 12 height 12
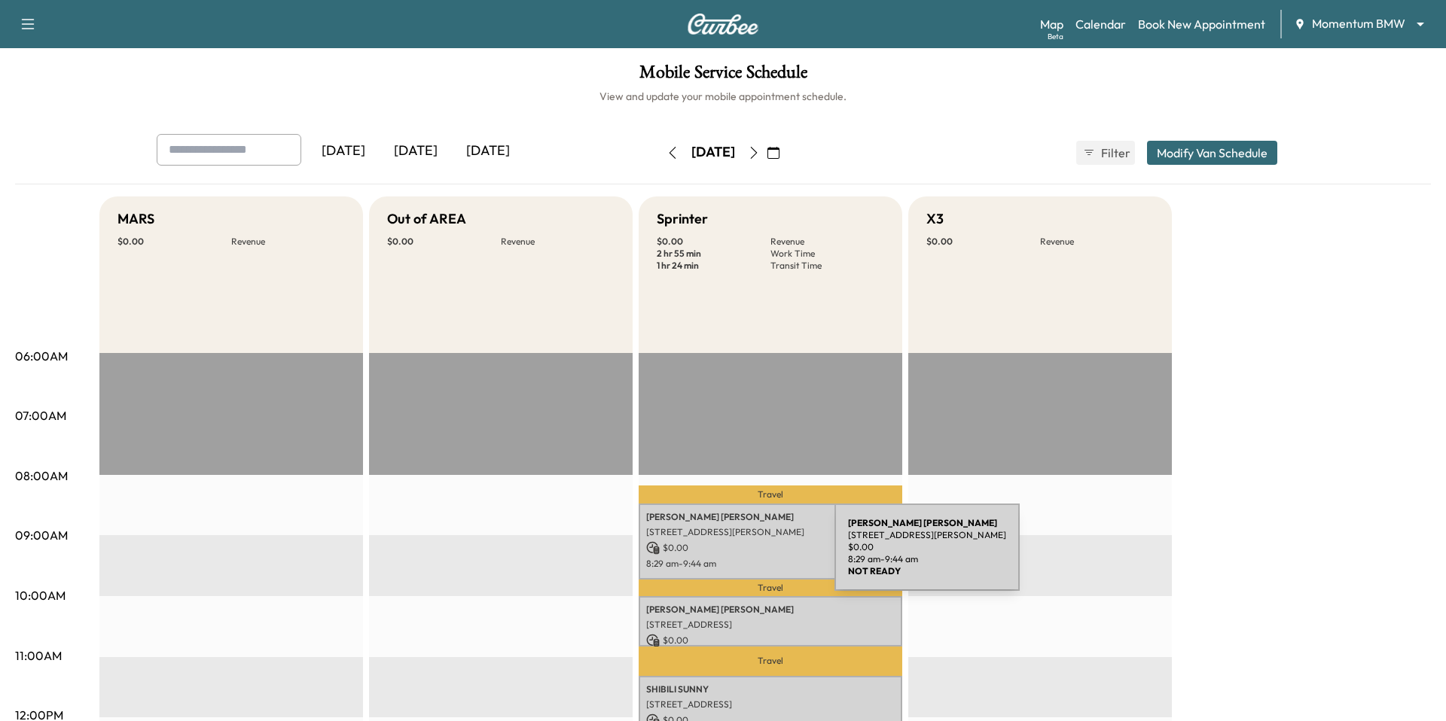
click at [723, 554] on p "$ 0.00" at bounding box center [770, 548] width 248 height 14
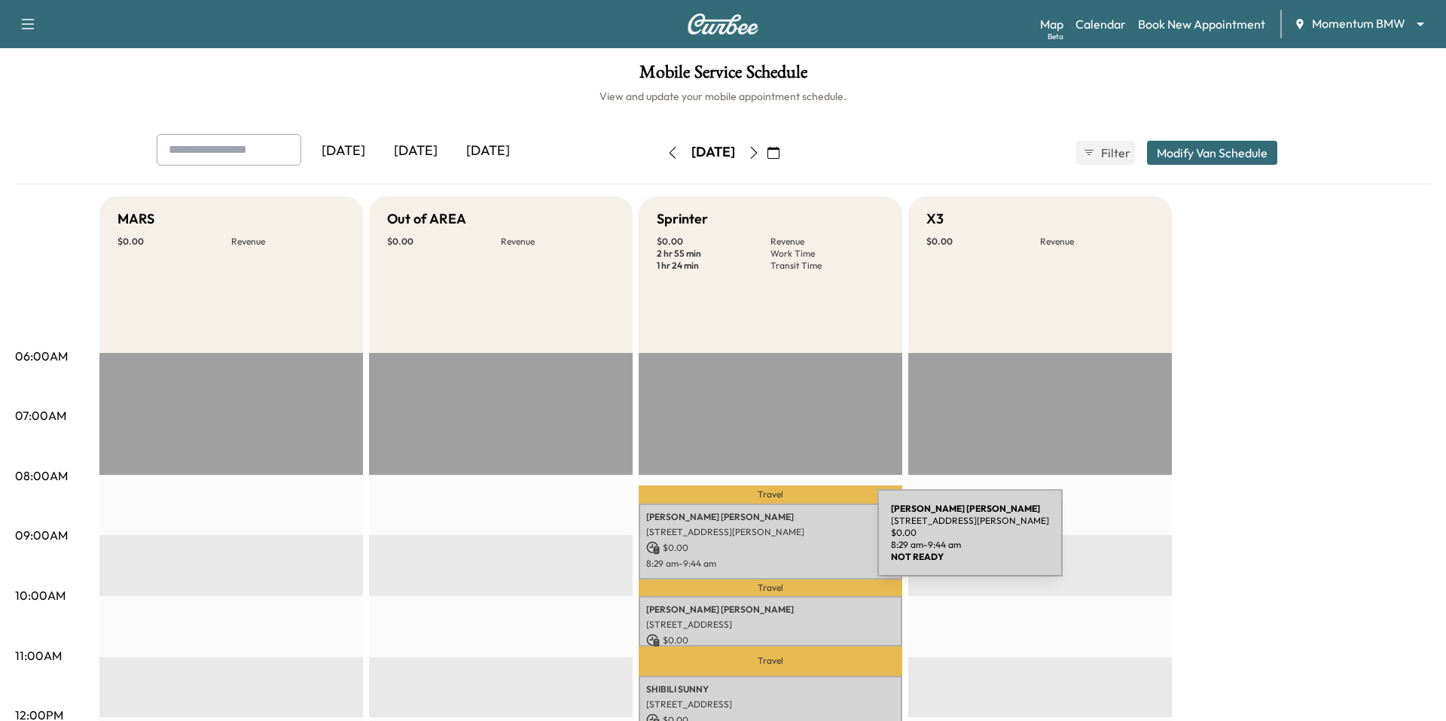
click at [768, 541] on p "$ 0.00" at bounding box center [770, 548] width 248 height 14
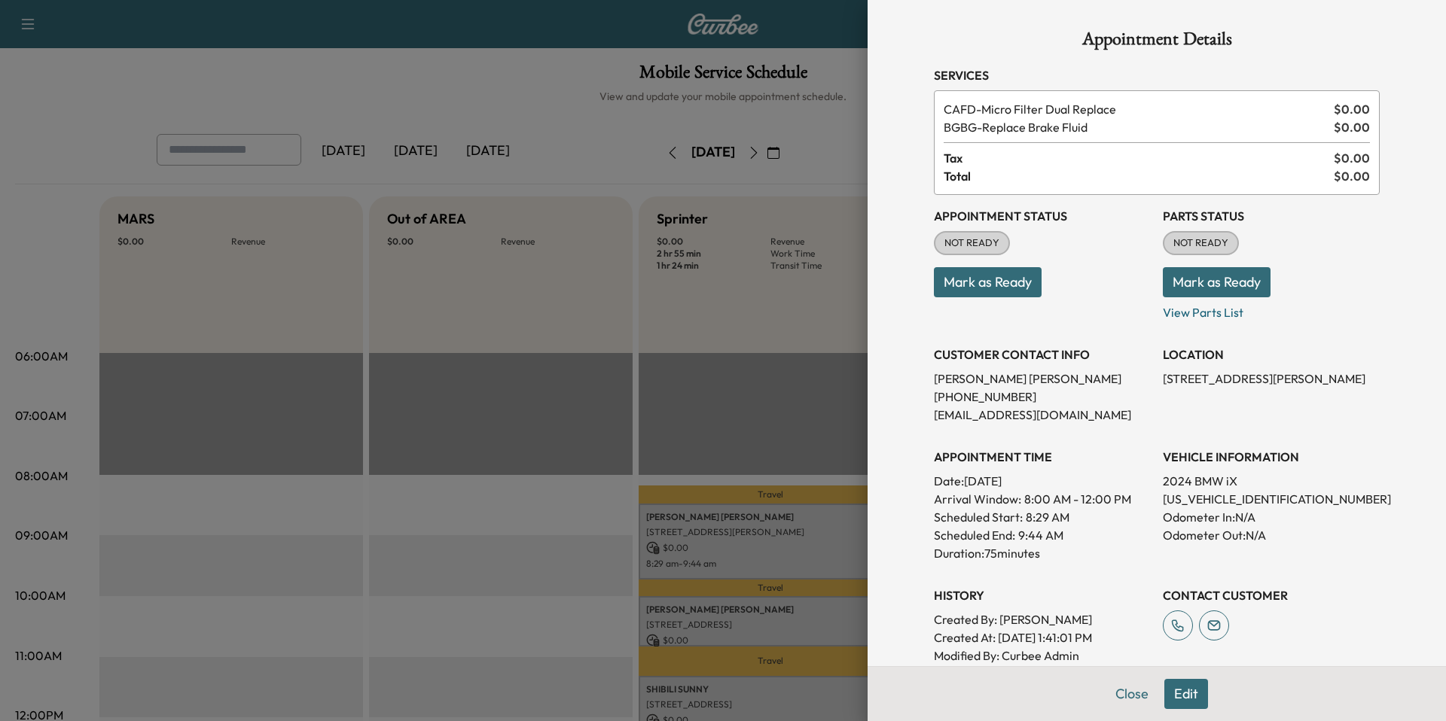
click at [664, 441] on div at bounding box center [723, 360] width 1446 height 721
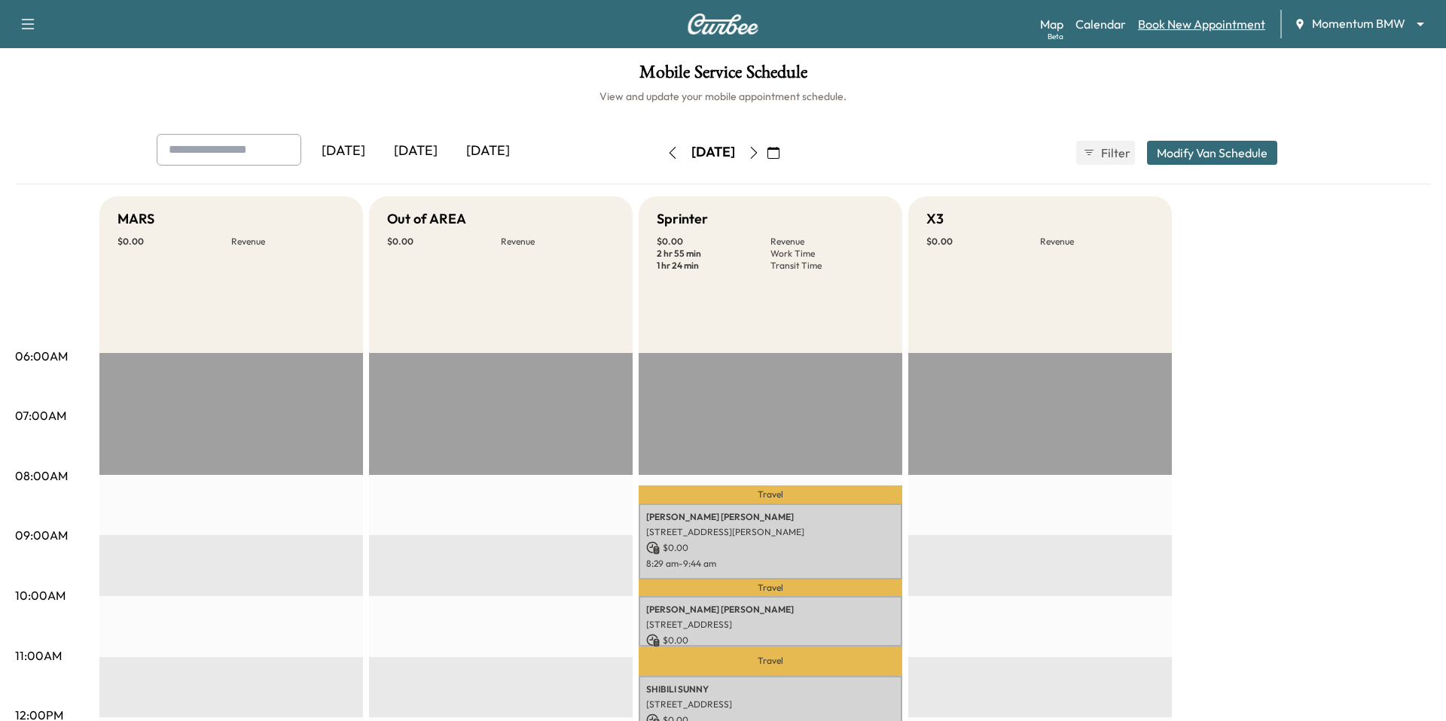
click at [1178, 26] on link "Book New Appointment" at bounding box center [1201, 24] width 127 height 18
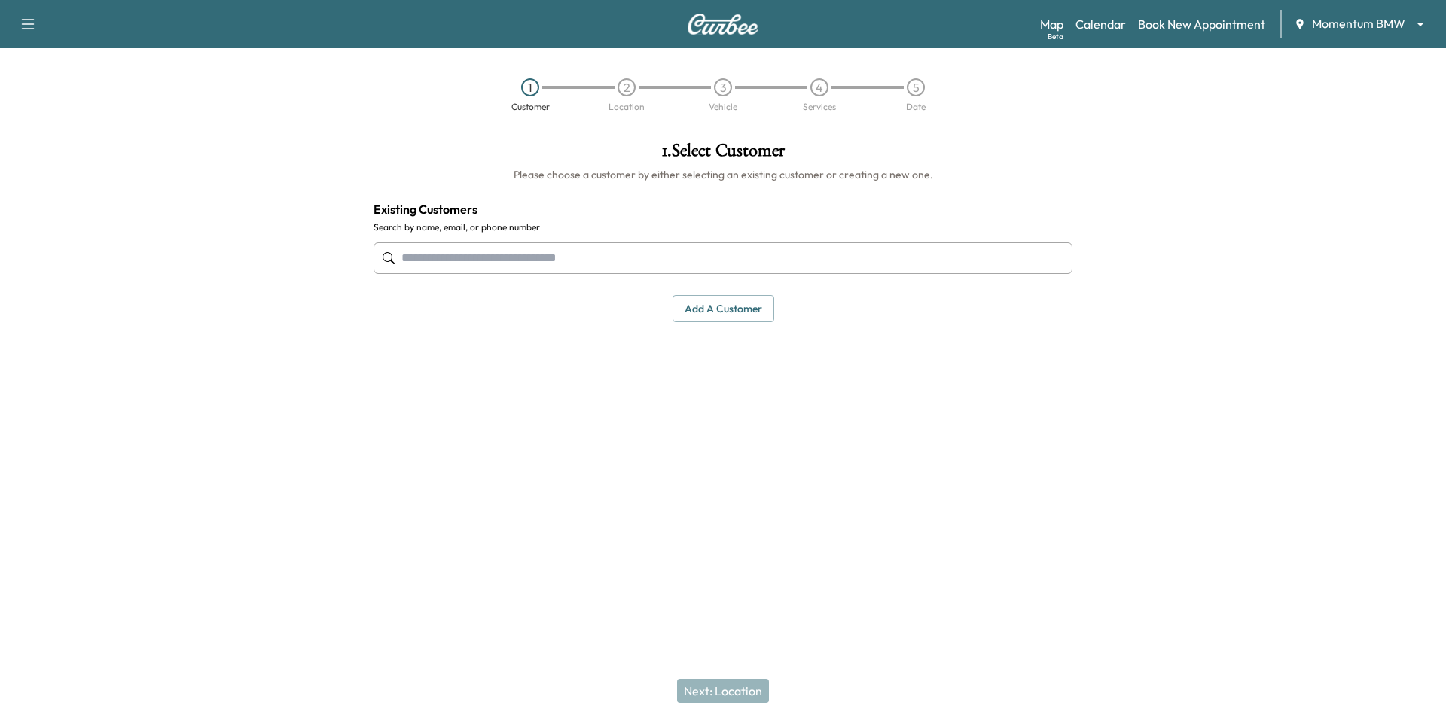
click at [572, 268] on input "text" at bounding box center [722, 258] width 699 height 32
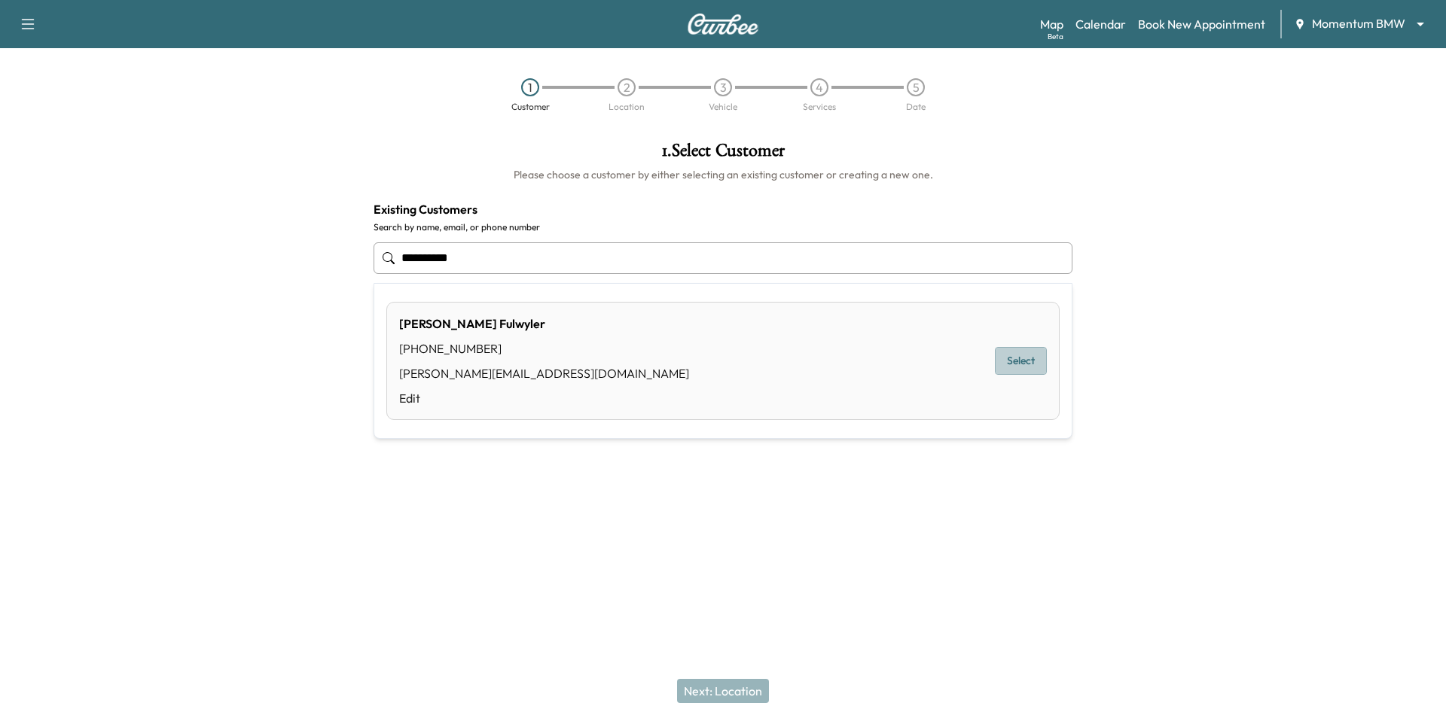
click at [1023, 358] on button "Select" at bounding box center [1021, 361] width 52 height 28
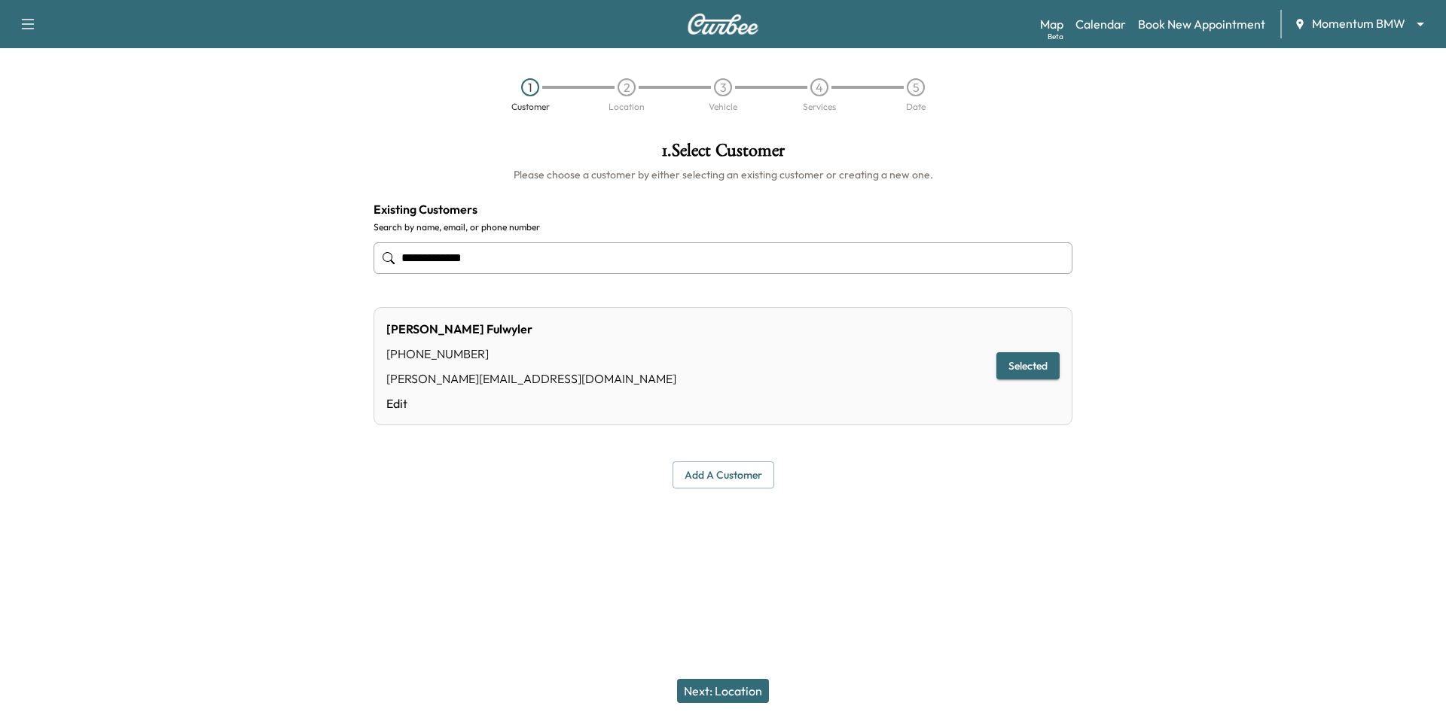
type input "**********"
click at [758, 696] on button "Next: Location" at bounding box center [723, 691] width 92 height 24
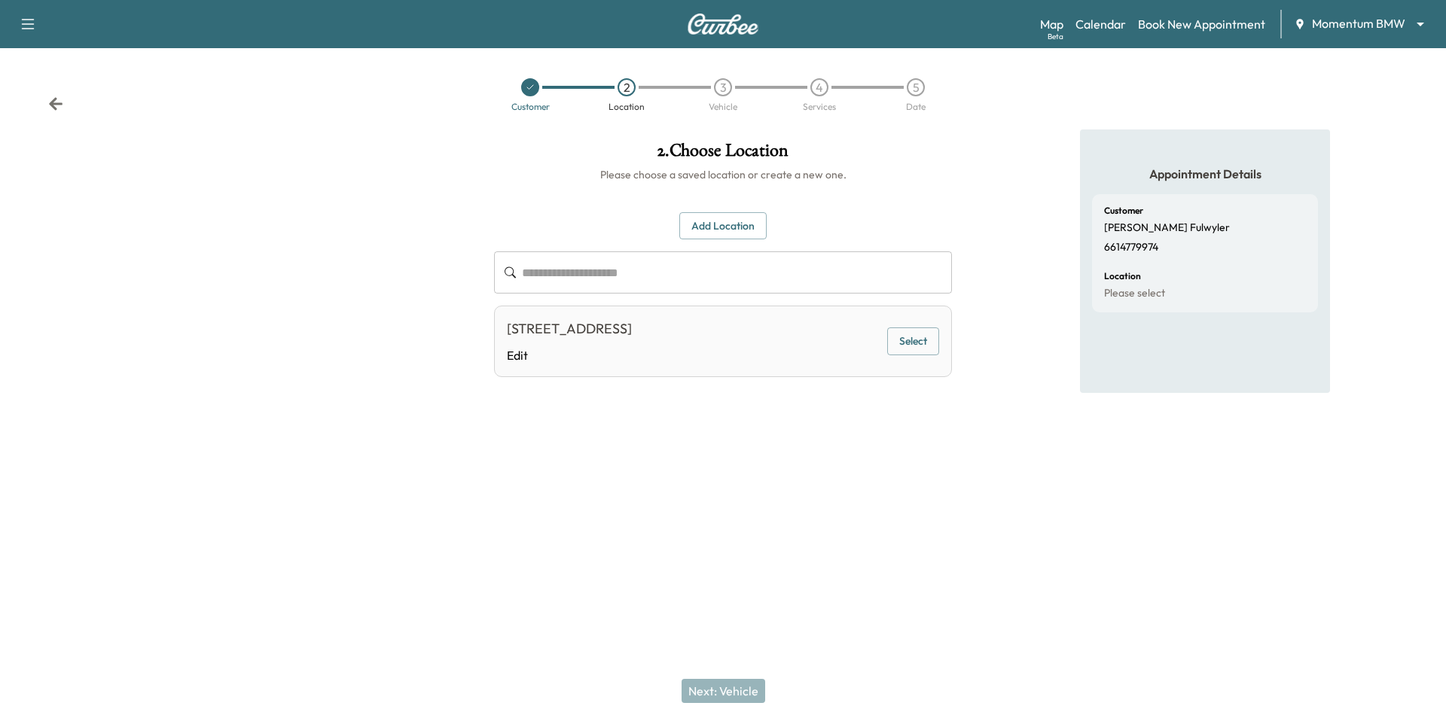
click at [899, 333] on button "Select" at bounding box center [913, 342] width 52 height 28
click at [724, 686] on button "Next: Vehicle" at bounding box center [723, 691] width 84 height 24
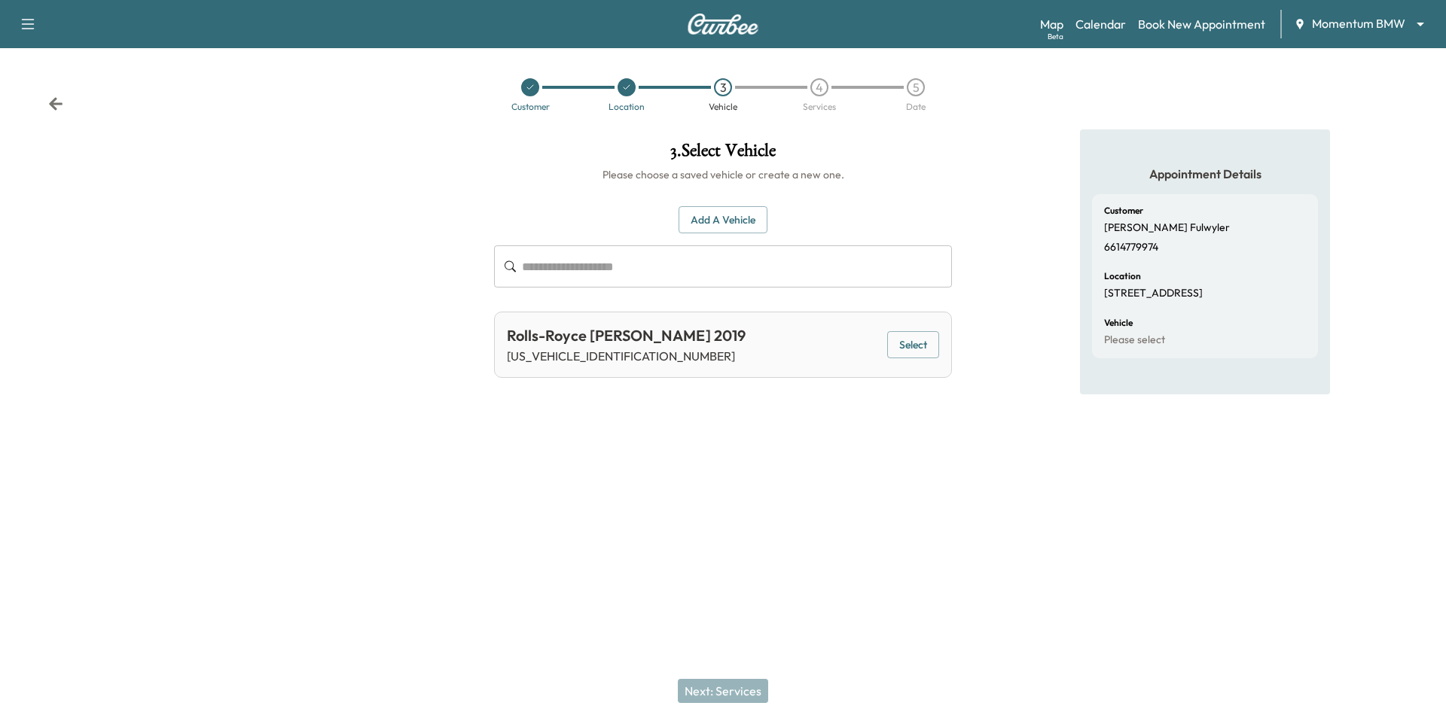
click at [910, 351] on button "Select" at bounding box center [913, 345] width 52 height 28
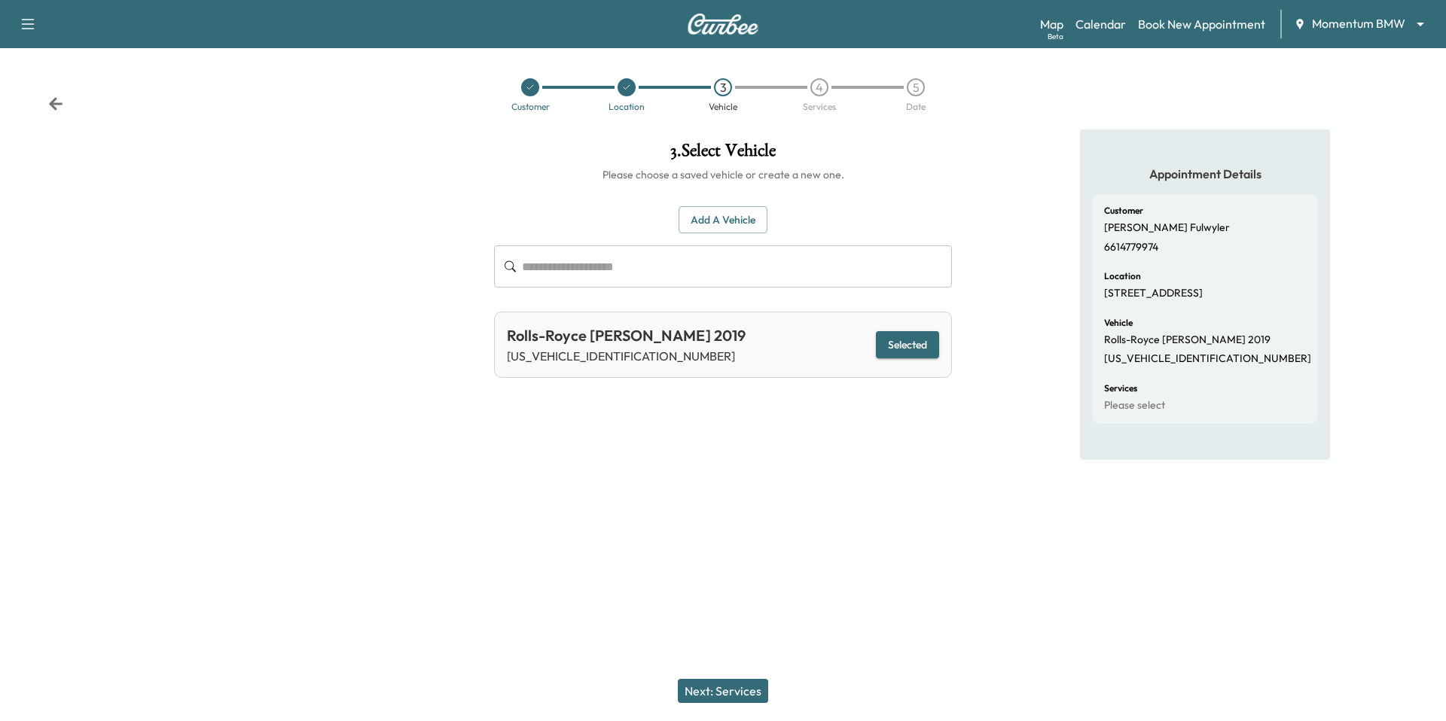
click at [731, 694] on button "Next: Services" at bounding box center [723, 691] width 90 height 24
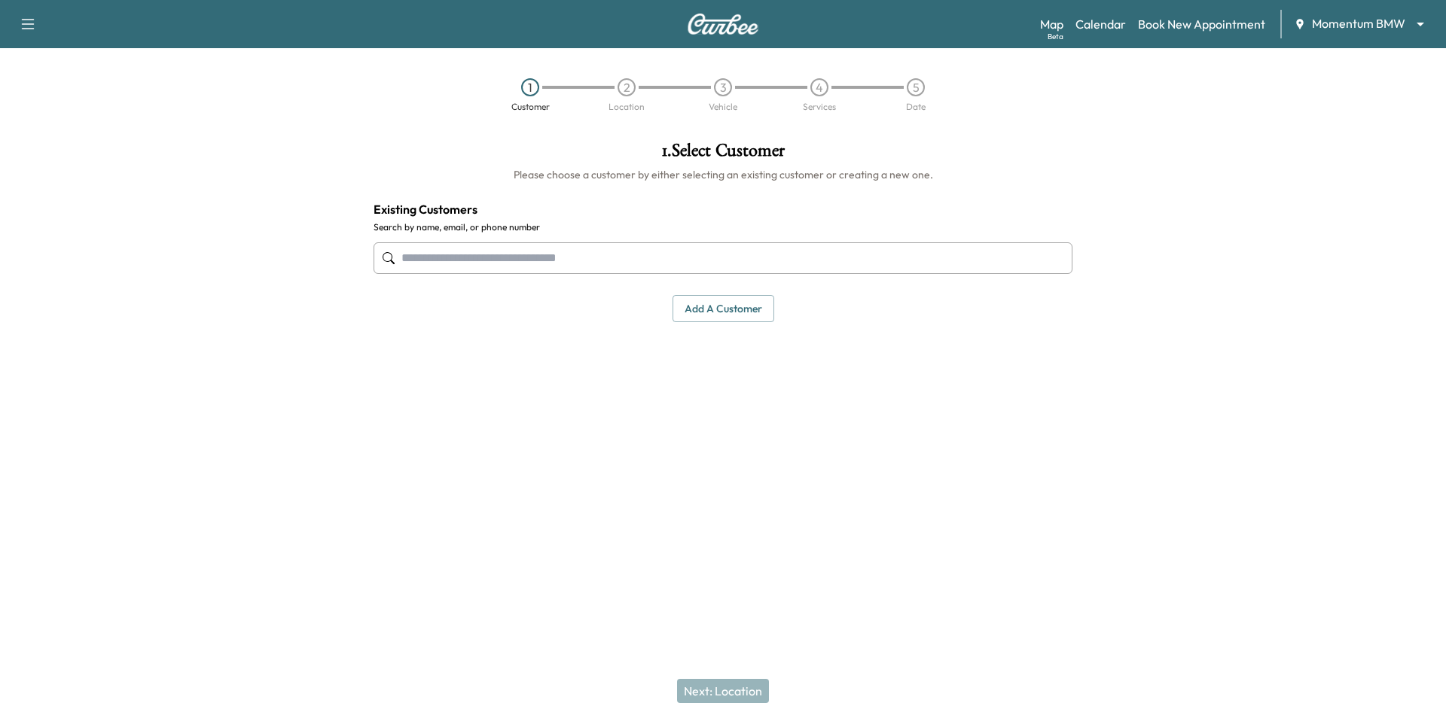
click at [603, 260] on input "text" at bounding box center [722, 258] width 699 height 32
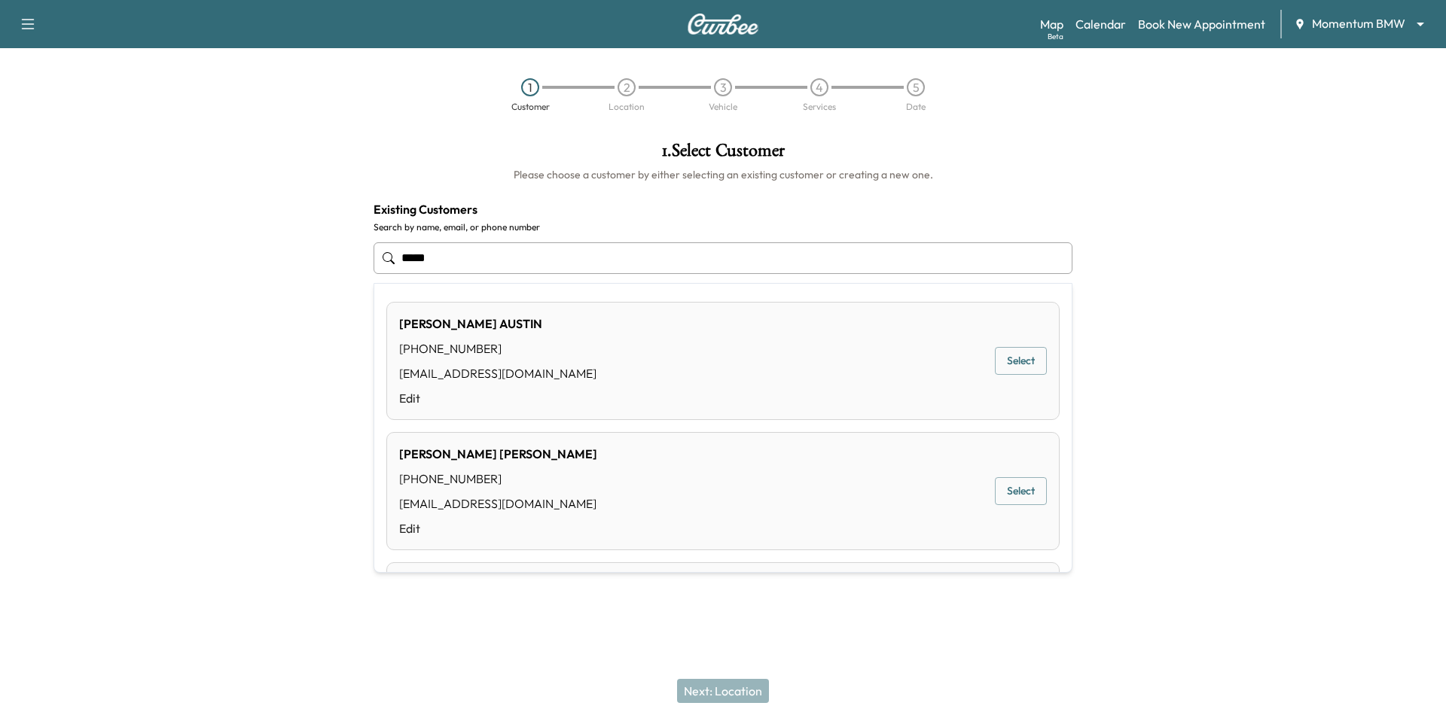
click at [901, 258] on input "****" at bounding box center [722, 258] width 699 height 32
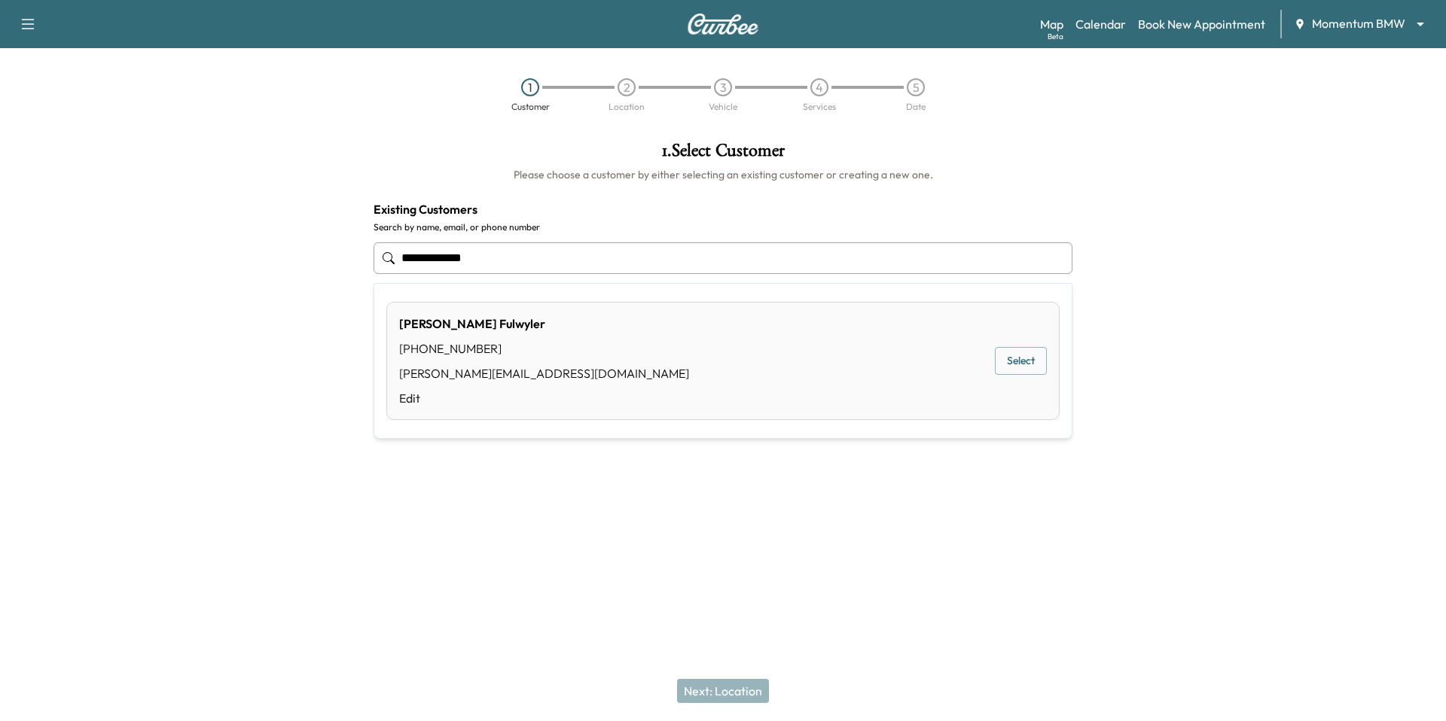
click at [1019, 363] on button "Select" at bounding box center [1021, 361] width 52 height 28
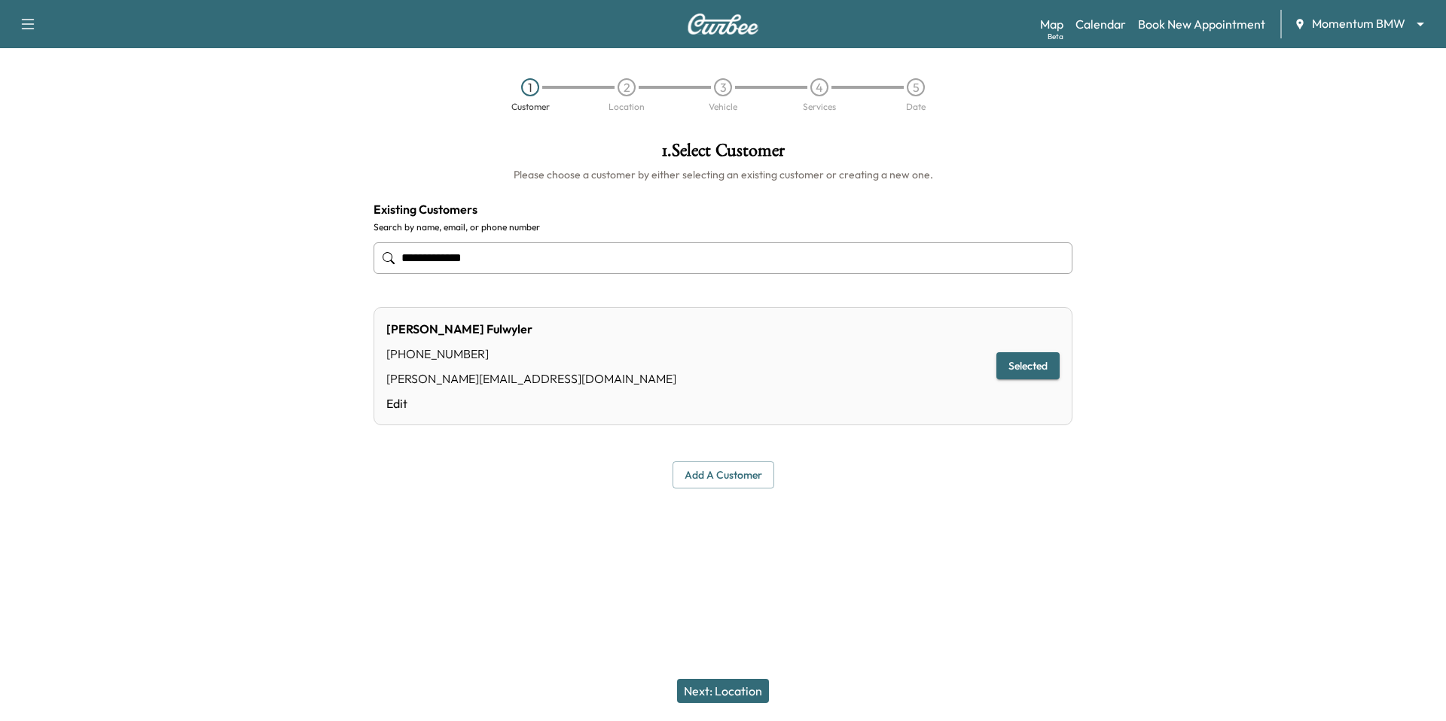
type input "**********"
click at [730, 693] on button "Next: Location" at bounding box center [723, 691] width 92 height 24
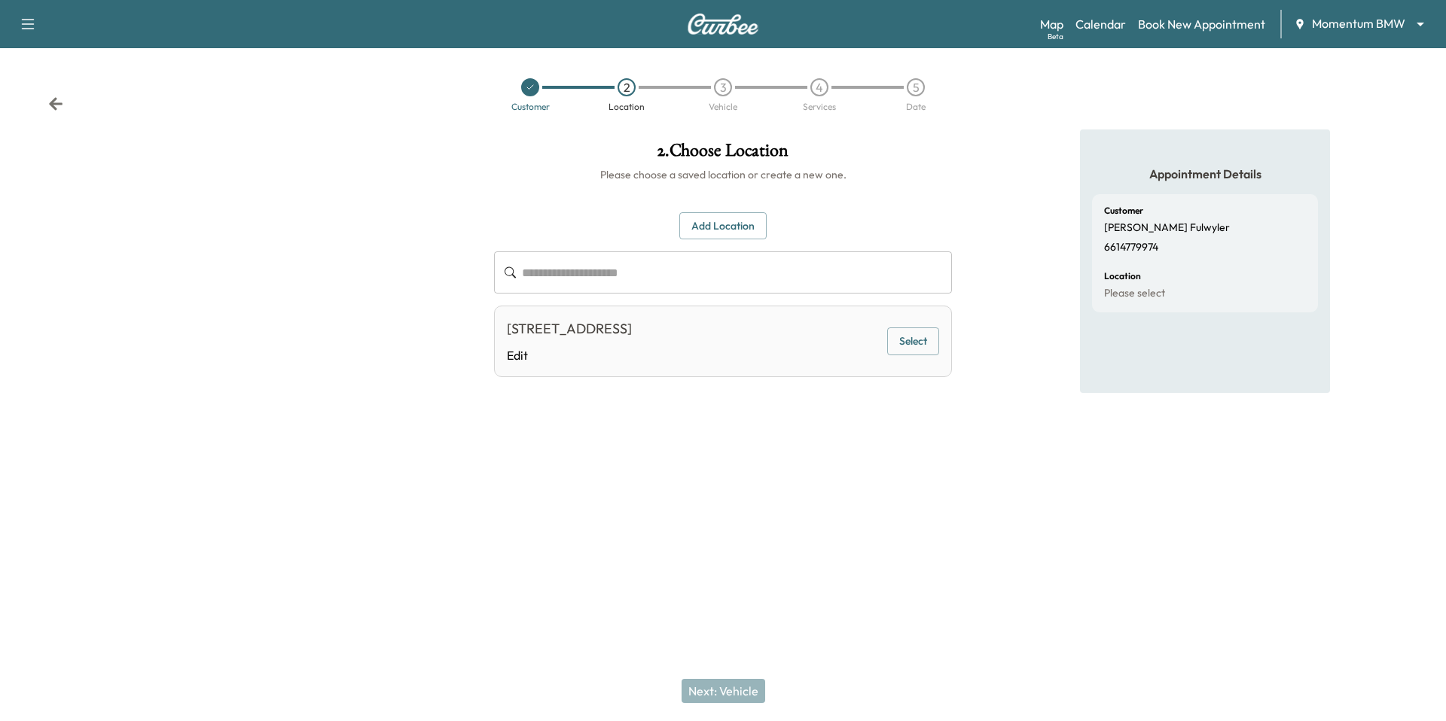
click at [904, 343] on button "Select" at bounding box center [913, 342] width 52 height 28
click at [726, 683] on button "Next: Vehicle" at bounding box center [723, 691] width 84 height 24
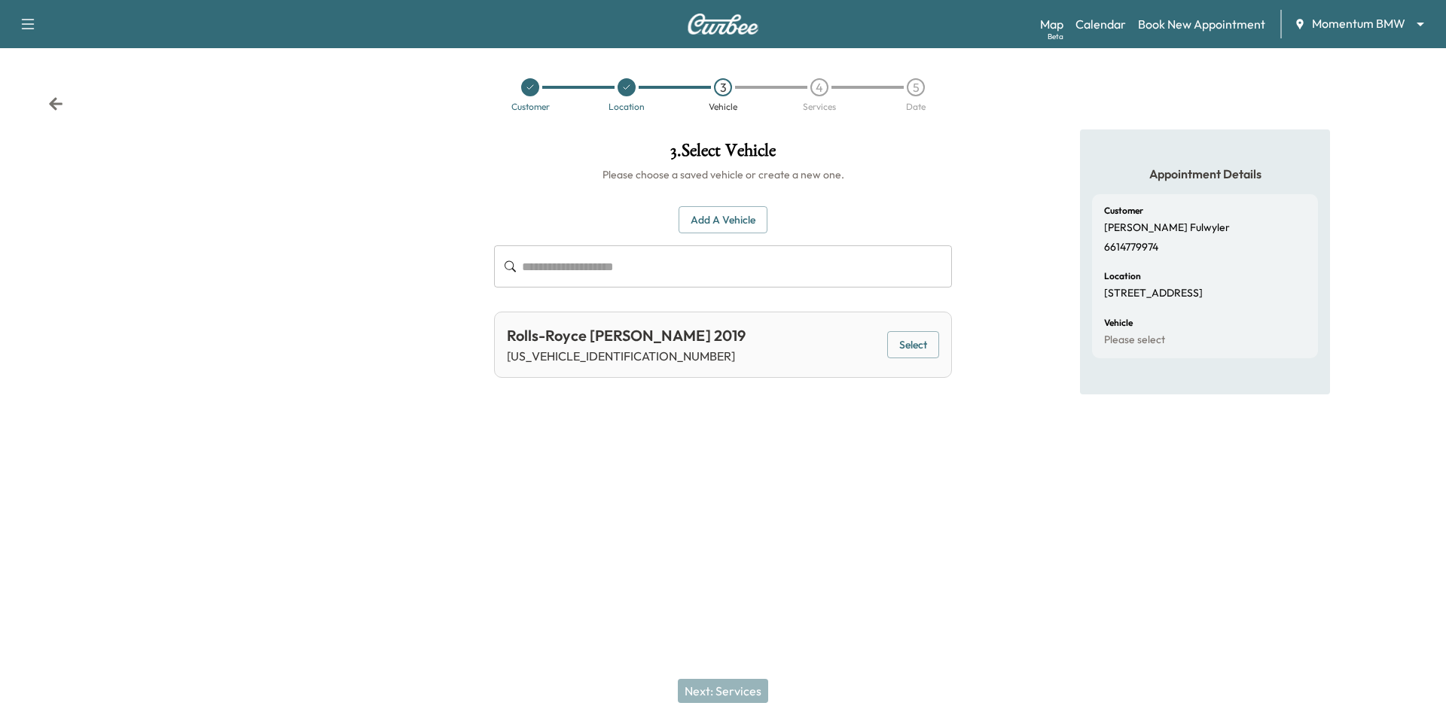
click at [933, 343] on button "Select" at bounding box center [913, 345] width 52 height 28
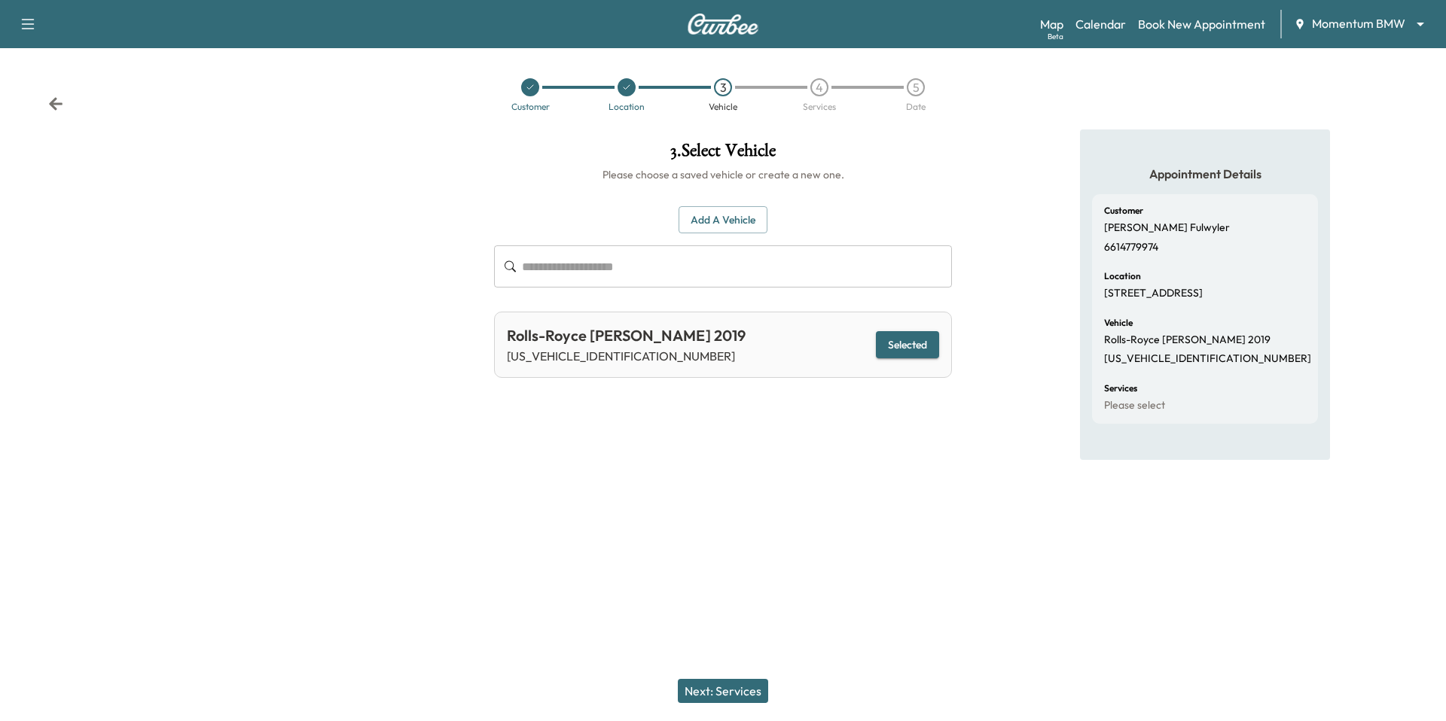
click at [742, 690] on button "Next: Services" at bounding box center [723, 691] width 90 height 24
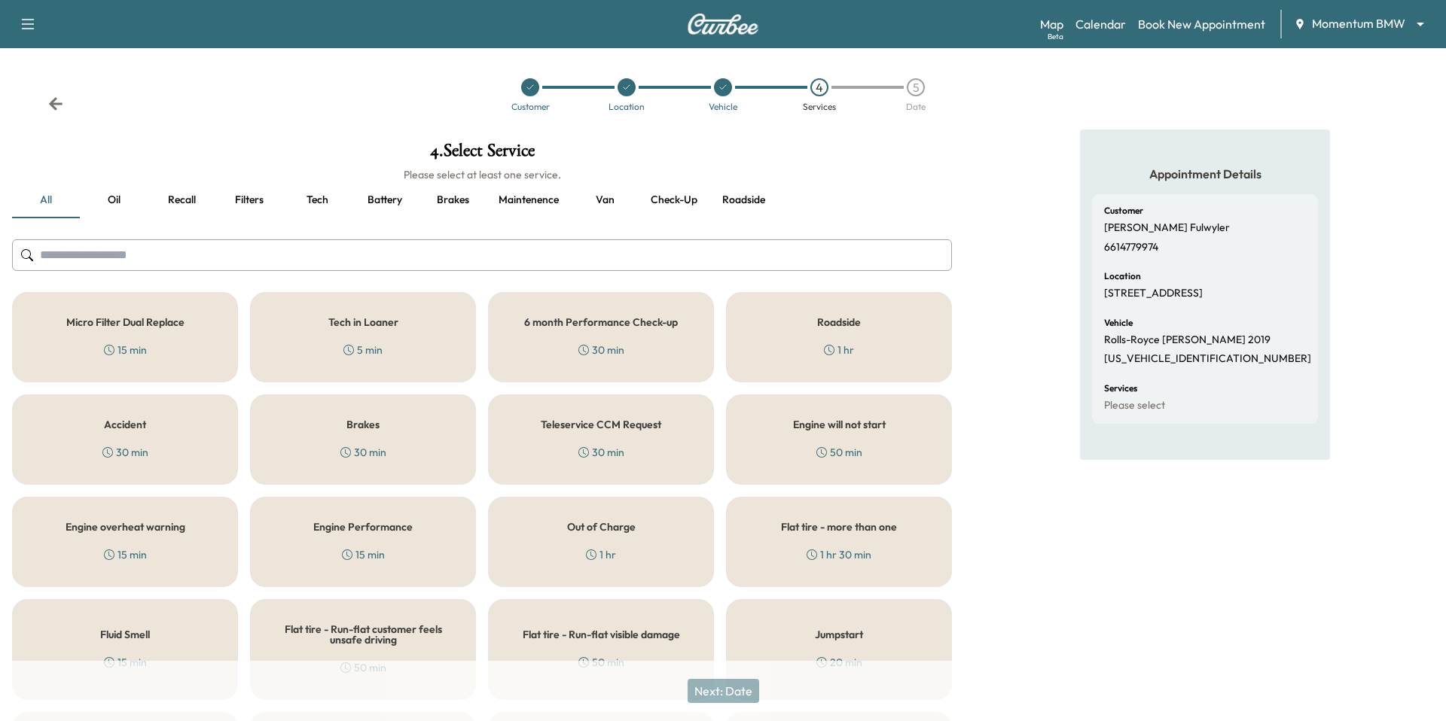
click at [661, 363] on div "6 month Performance Check-up 30 min" at bounding box center [601, 337] width 226 height 90
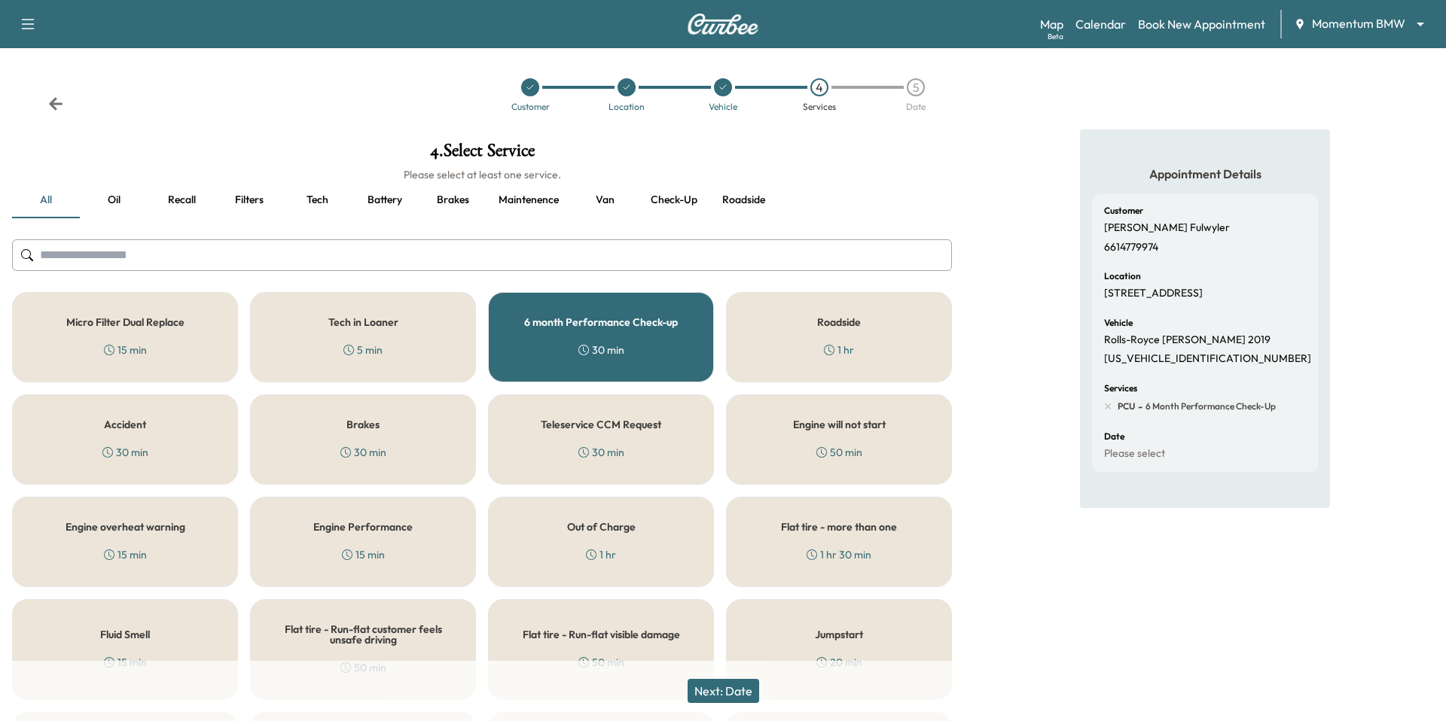
click at [735, 696] on button "Next: Date" at bounding box center [723, 691] width 72 height 24
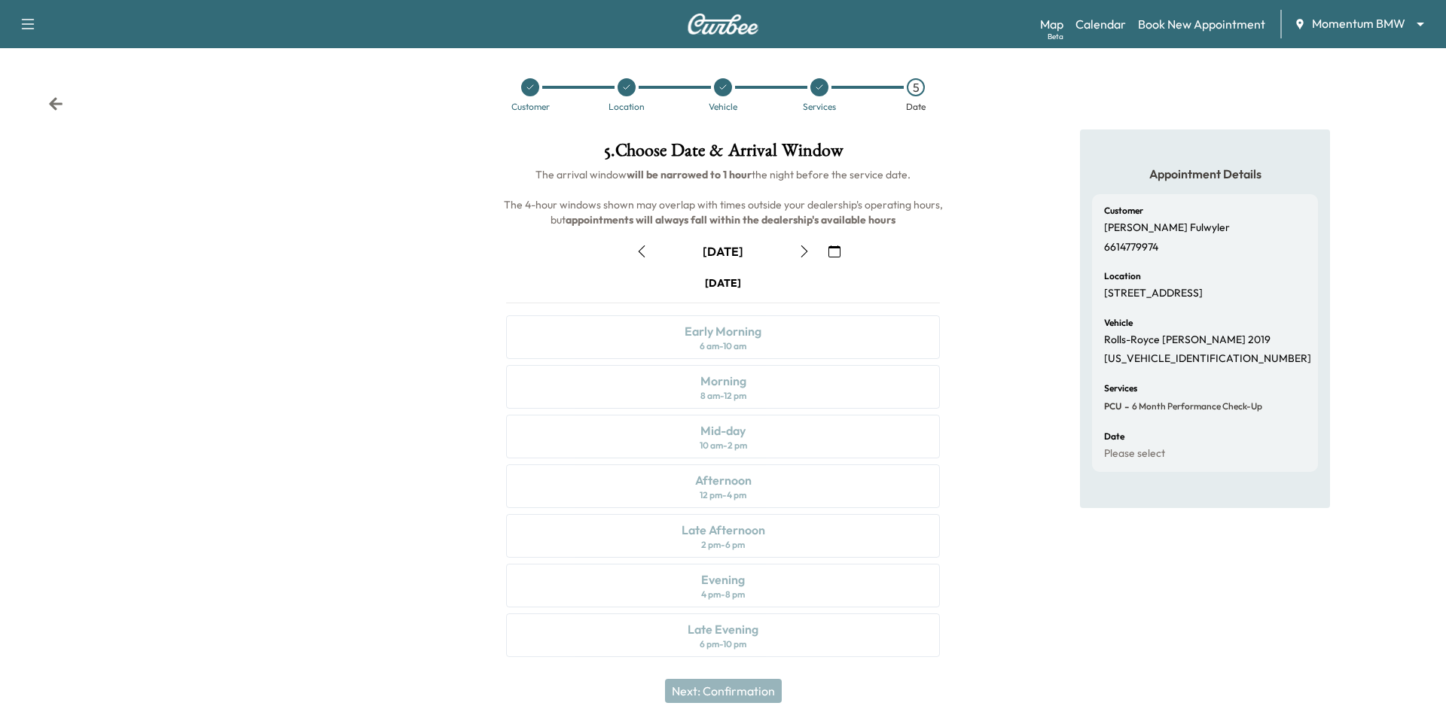
click at [802, 255] on icon "button" at bounding box center [804, 251] width 12 height 12
click at [745, 416] on div "[DATE] Early Morning 6 am - 10 am Morning 8 am - 12 pm Mid-day 10 am - 2 pm Aft…" at bounding box center [723, 470] width 458 height 388
click at [754, 389] on div "[DATE] Early Morning 6 am - 10 am Morning 8 am - 12 pm Mid-day 10 am - 2 pm Aft…" at bounding box center [723, 470] width 458 height 388
click at [800, 255] on icon "button" at bounding box center [804, 251] width 12 height 12
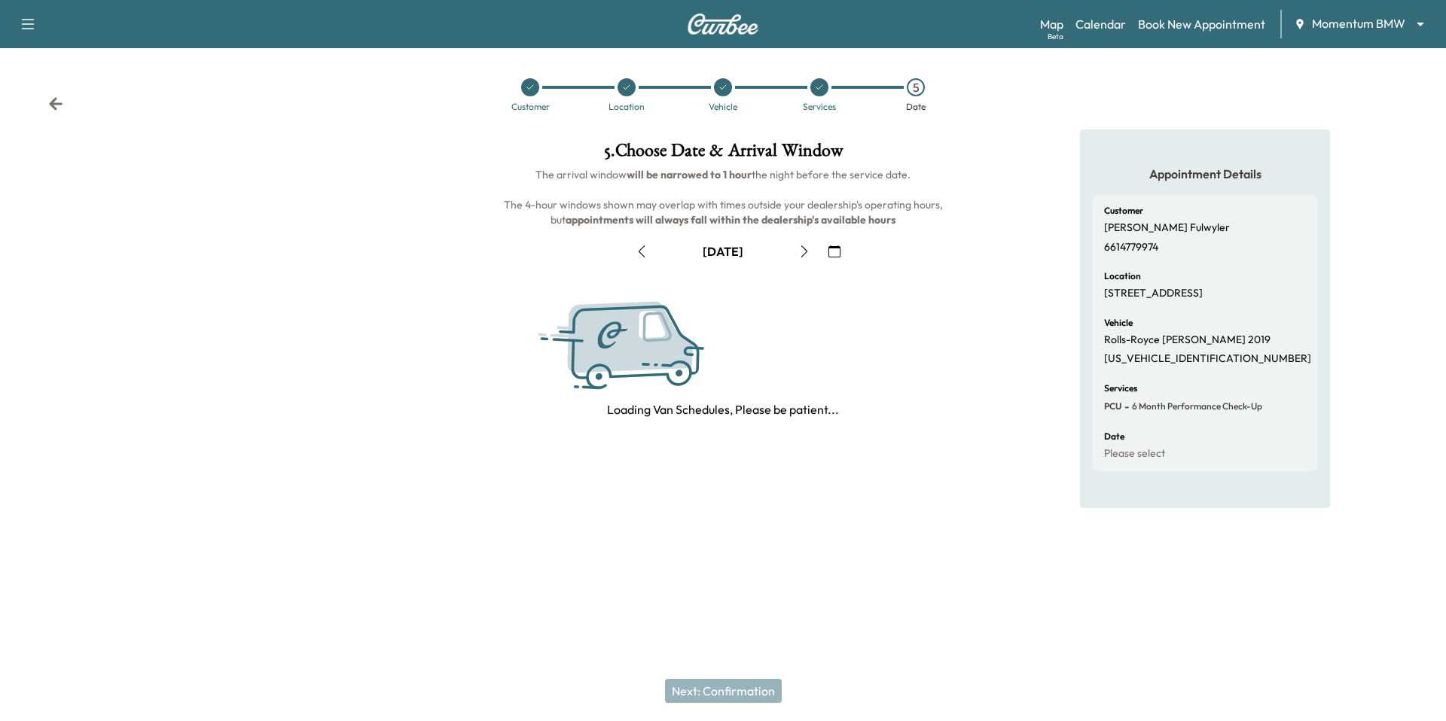
click at [800, 255] on icon "button" at bounding box center [804, 251] width 12 height 12
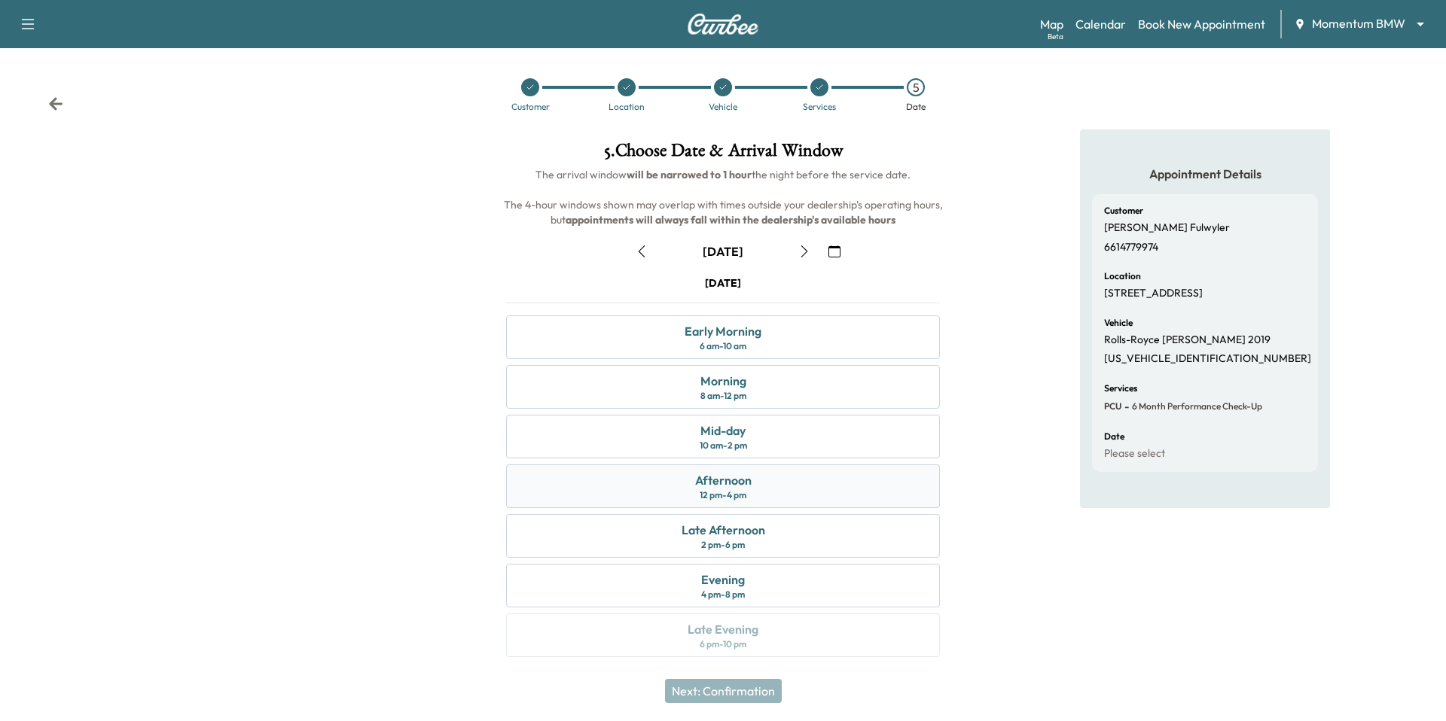
click at [761, 472] on div "Afternoon 12 pm - 4 pm" at bounding box center [723, 487] width 434 height 44
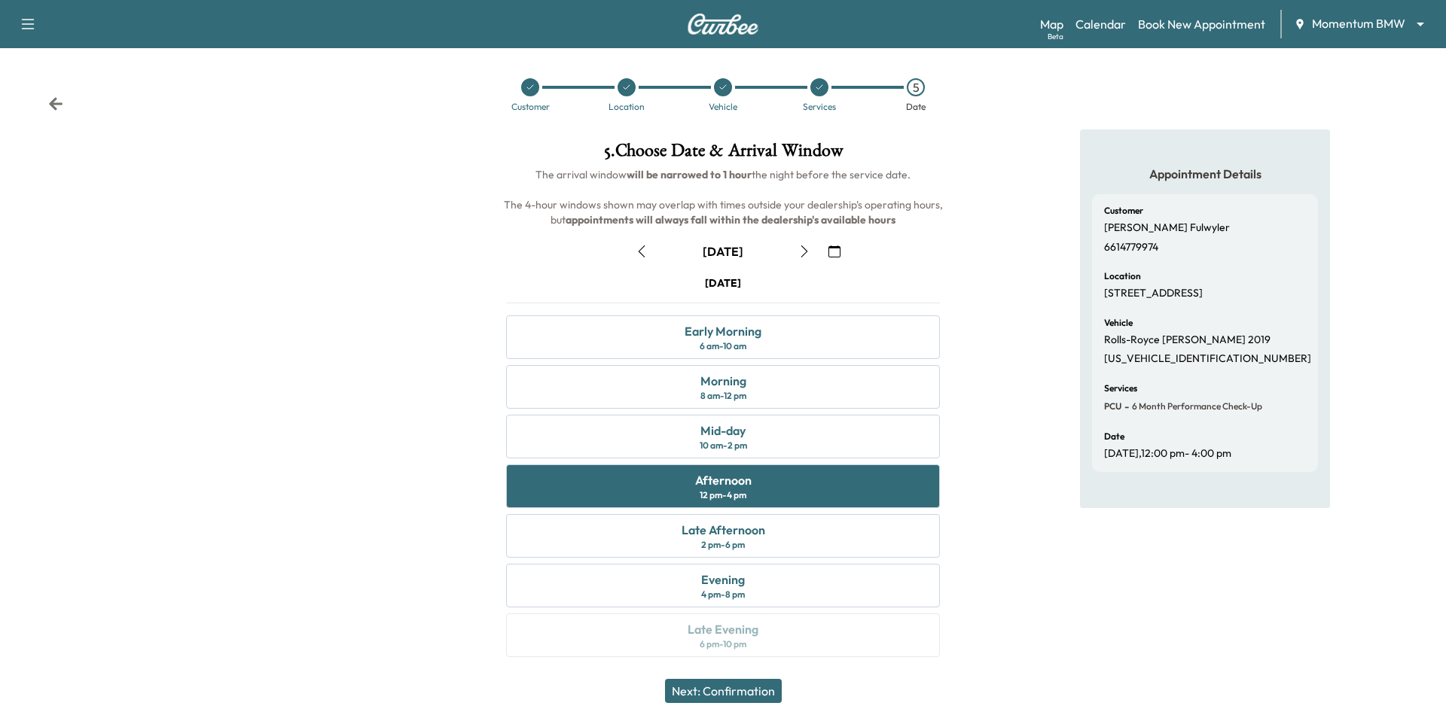
click at [733, 700] on button "Next: Confirmation" at bounding box center [723, 691] width 117 height 24
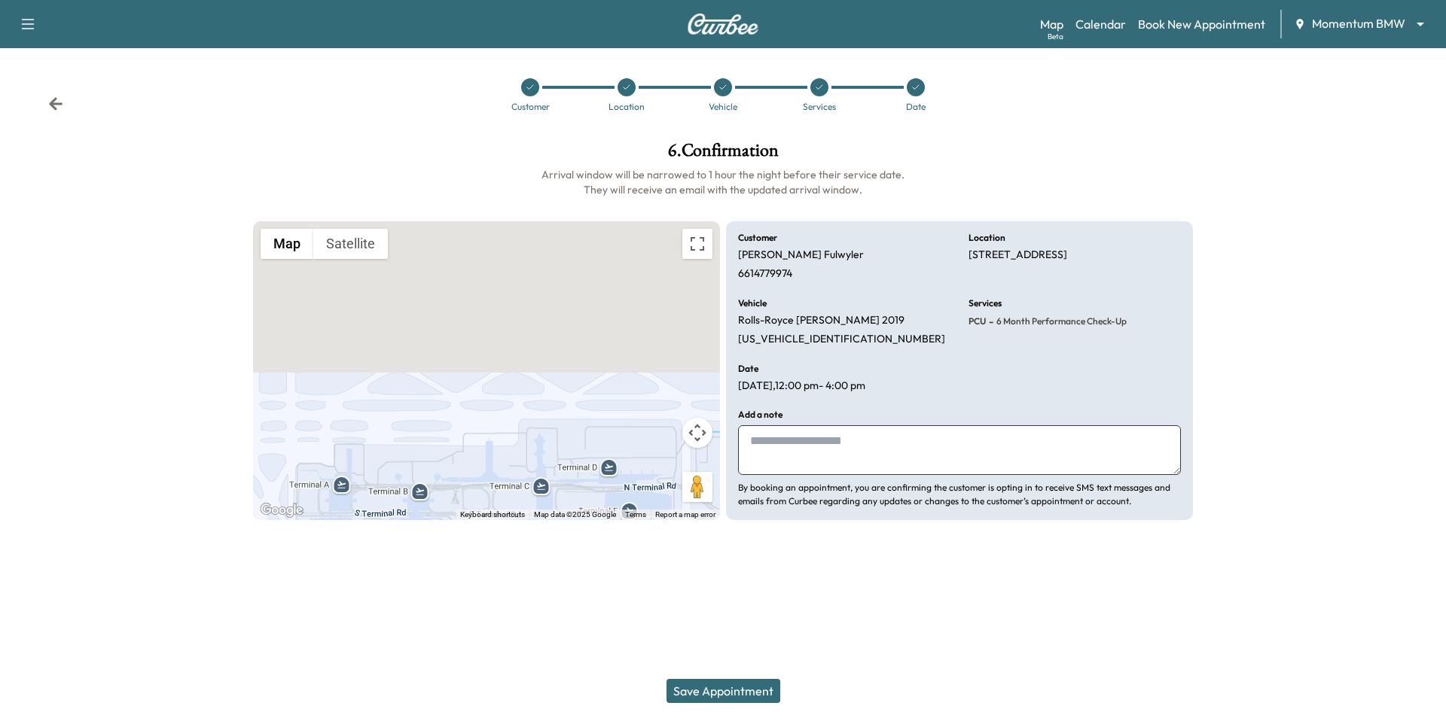
click at [727, 688] on button "Save Appointment" at bounding box center [723, 691] width 114 height 24
